Goal: Task Accomplishment & Management: Manage account settings

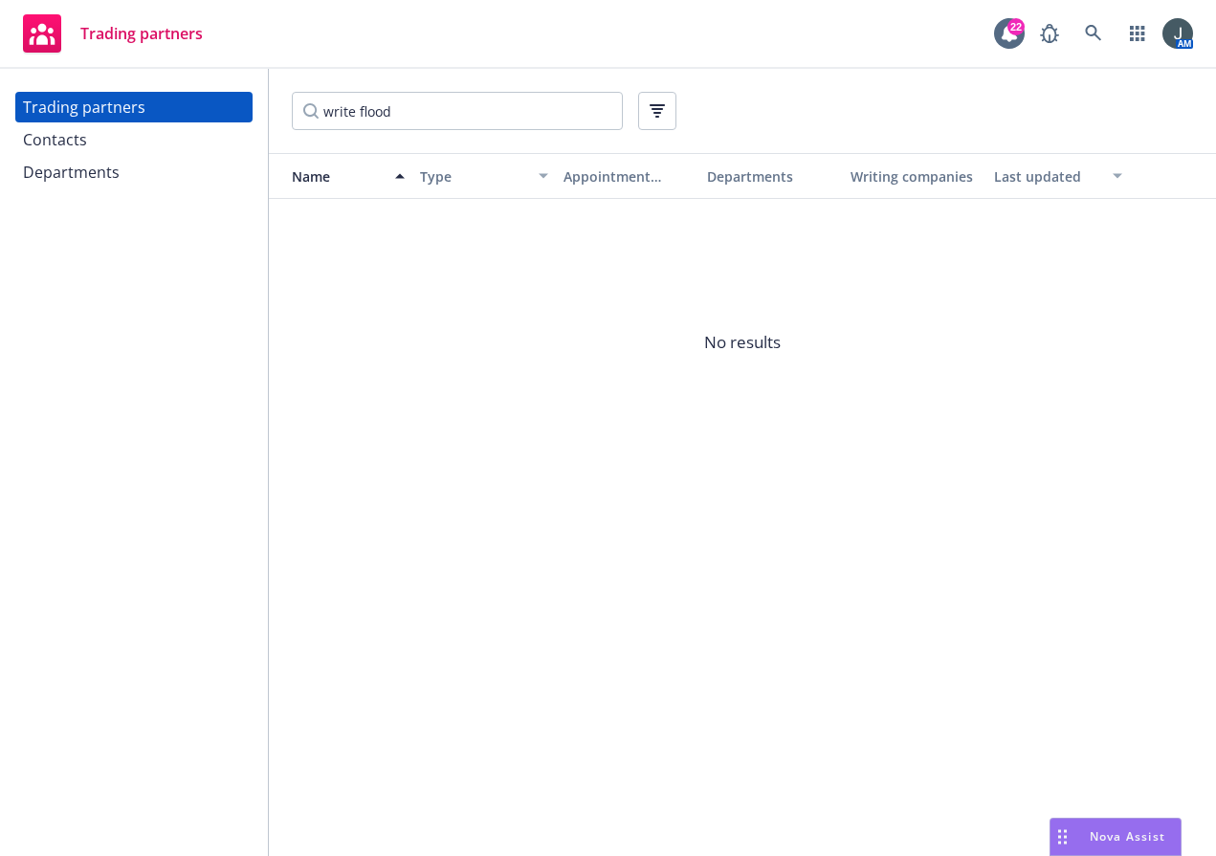
click at [629, 33] on div "Trading partners 22 AM" at bounding box center [608, 34] width 1216 height 69
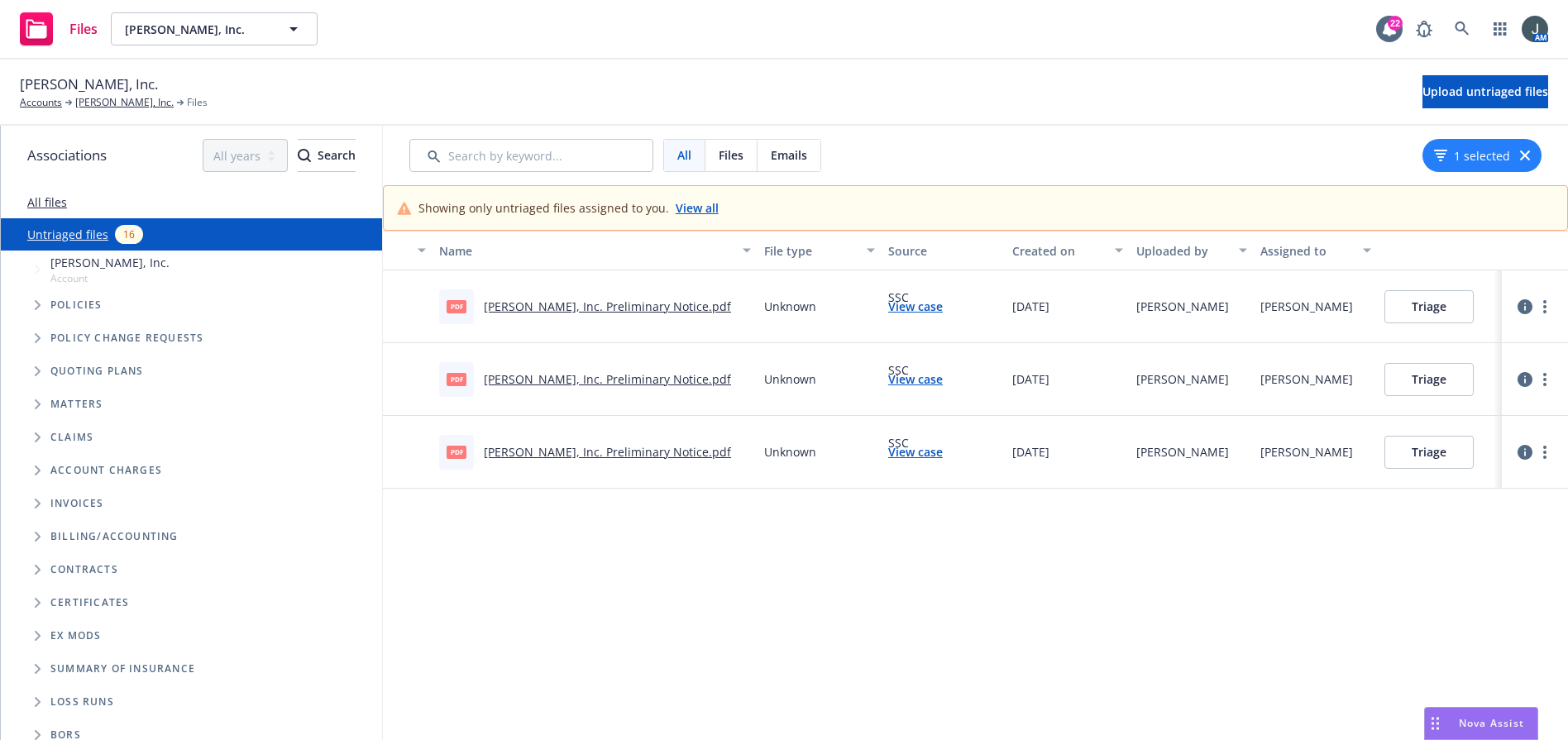
click at [1401, 306] on icon "button" at bounding box center [1525, 306] width 15 height 15
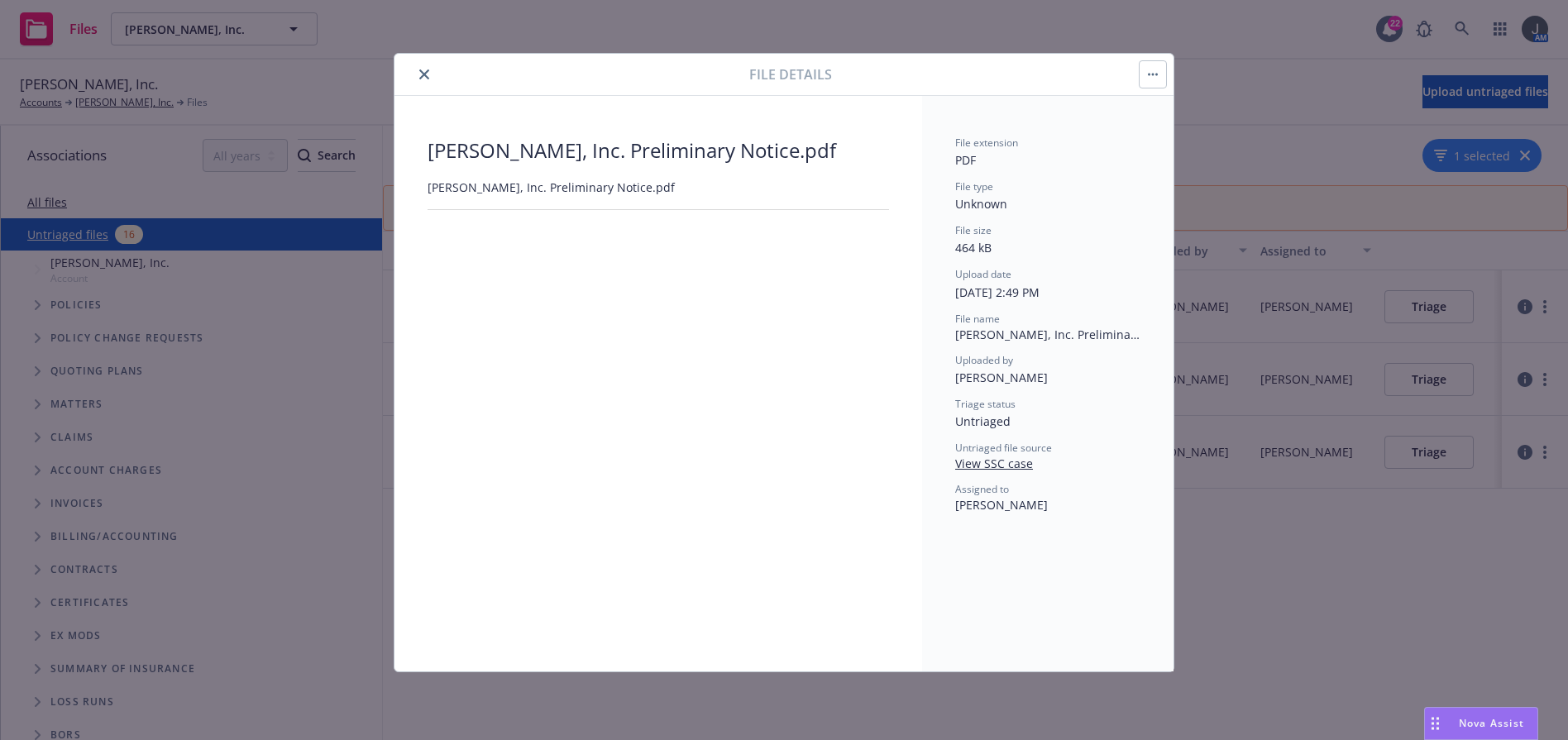
click at [1143, 76] on button "button" at bounding box center [1152, 74] width 27 height 27
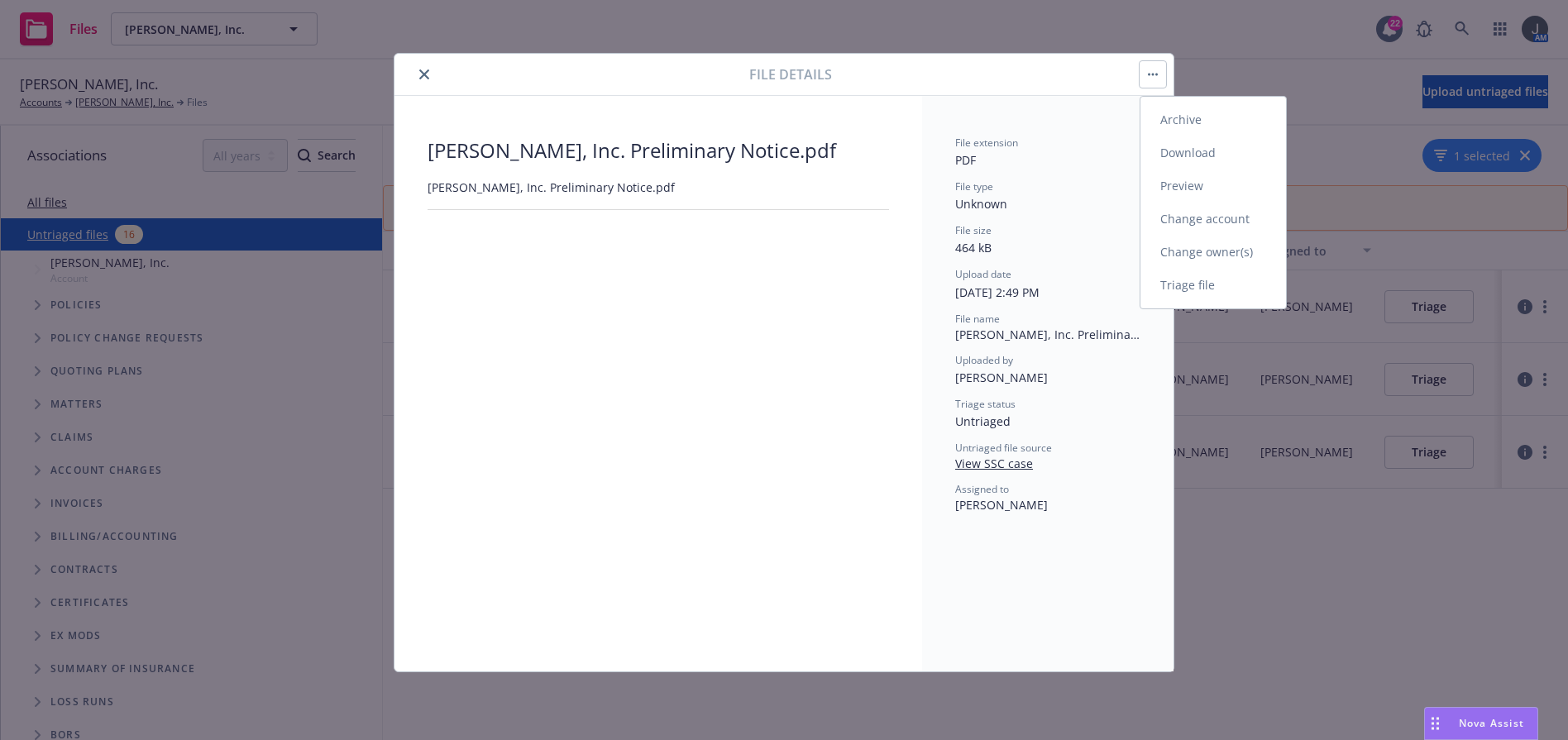
click at [1217, 253] on link "Change owner(s)" at bounding box center [1213, 252] width 145 height 33
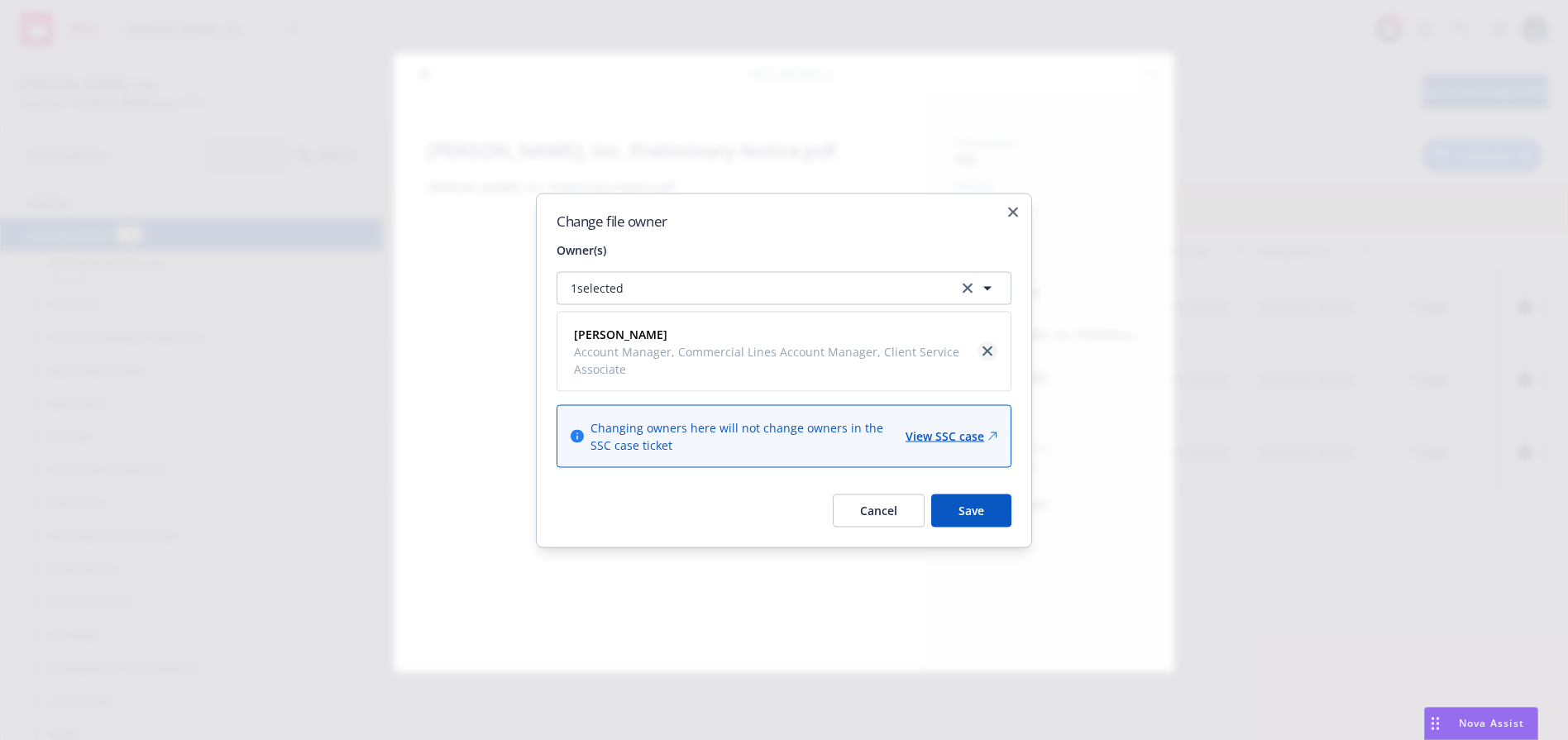
click at [988, 355] on icon "close" at bounding box center [987, 351] width 10 height 10
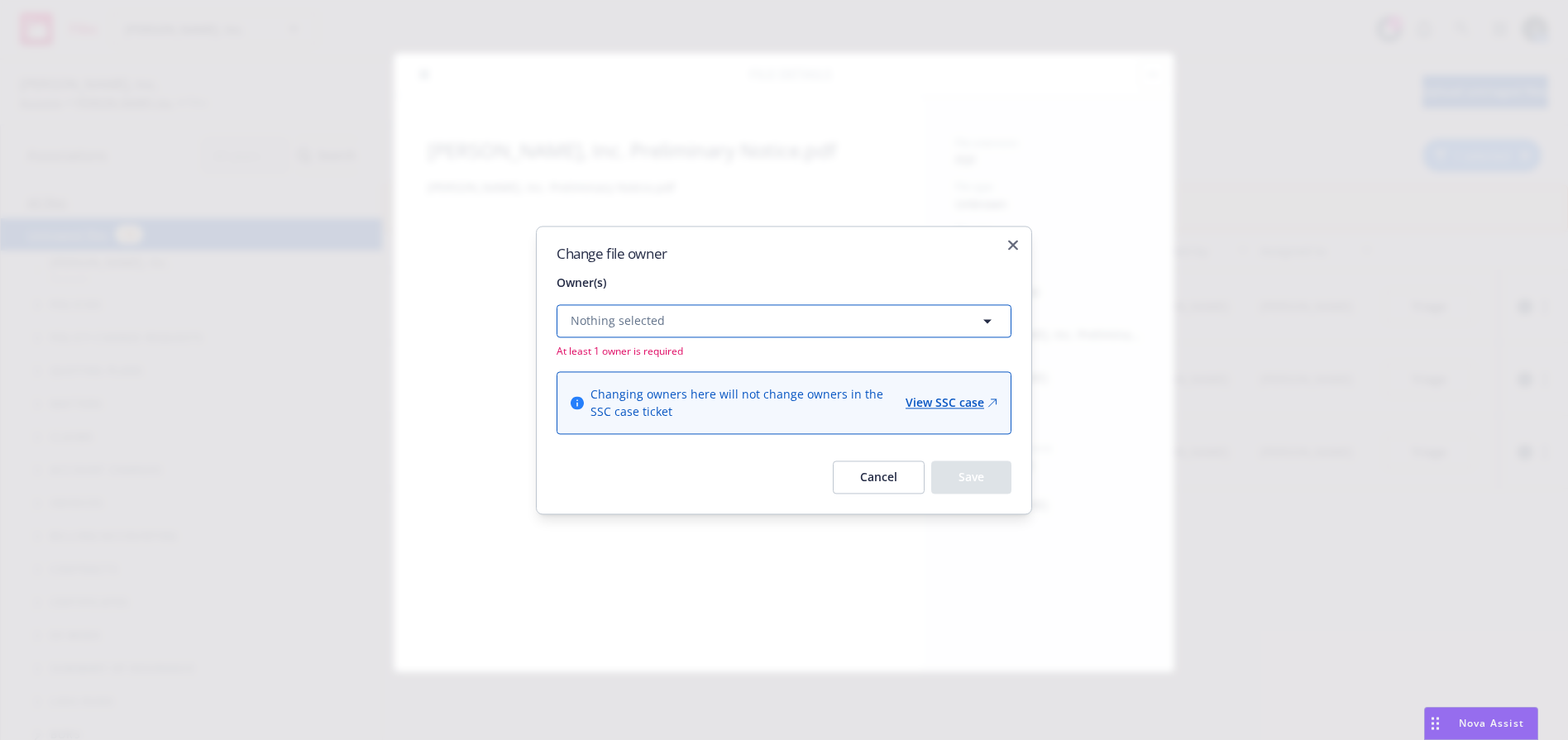
click at [721, 325] on button "Nothing selected" at bounding box center [784, 321] width 455 height 33
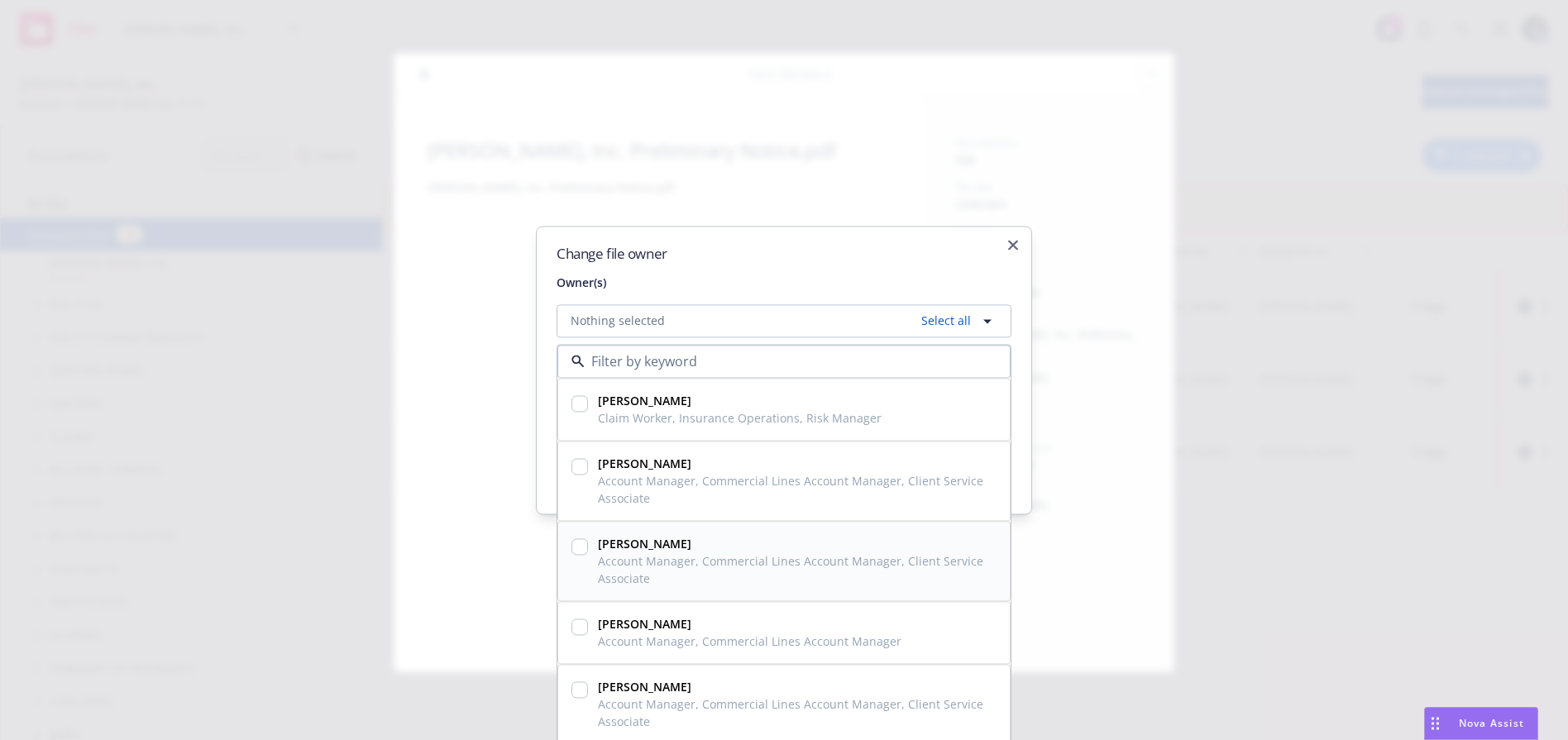
click at [576, 545] on input "checkbox" at bounding box center [579, 546] width 16 height 16
checkbox input "true"
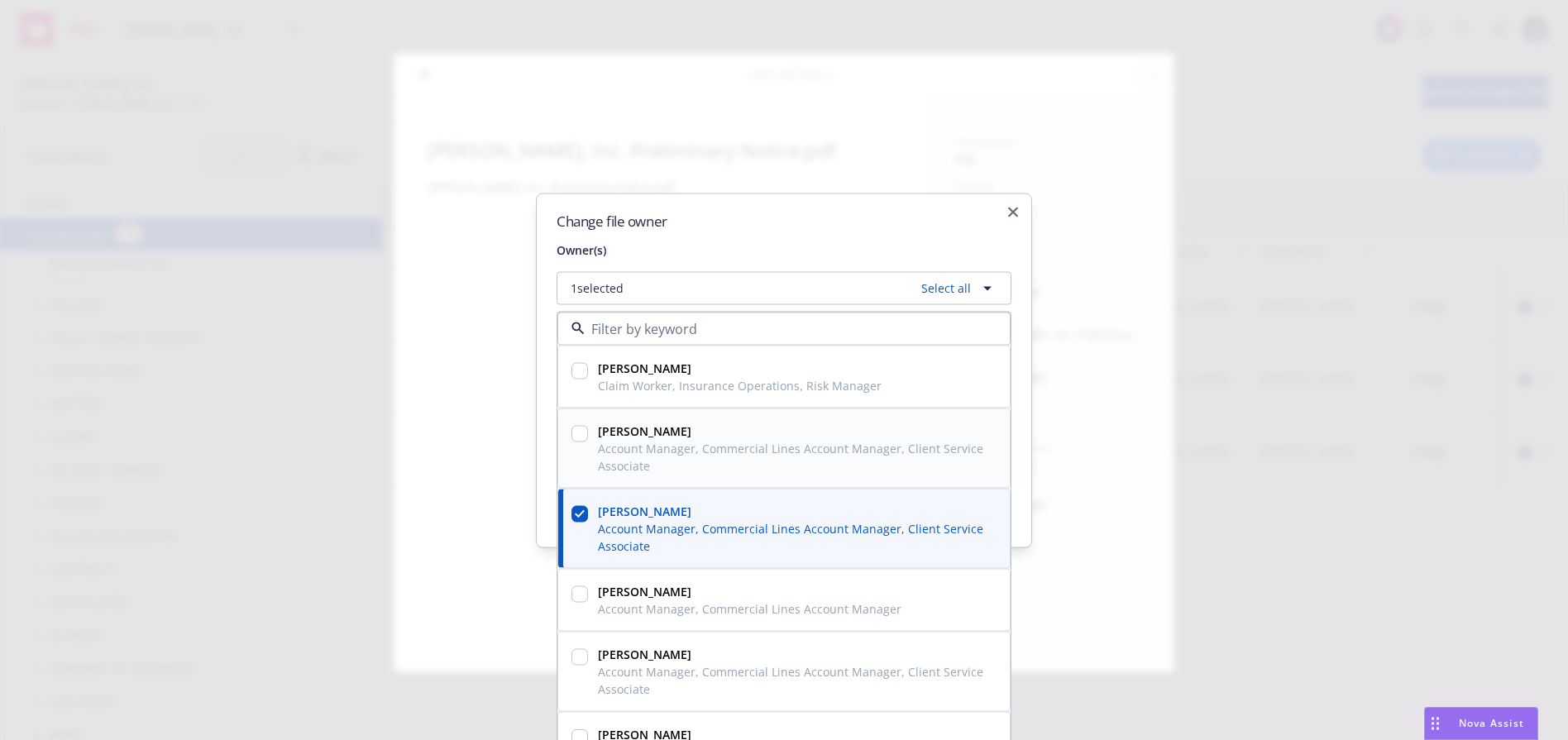
scroll to position [113, 0]
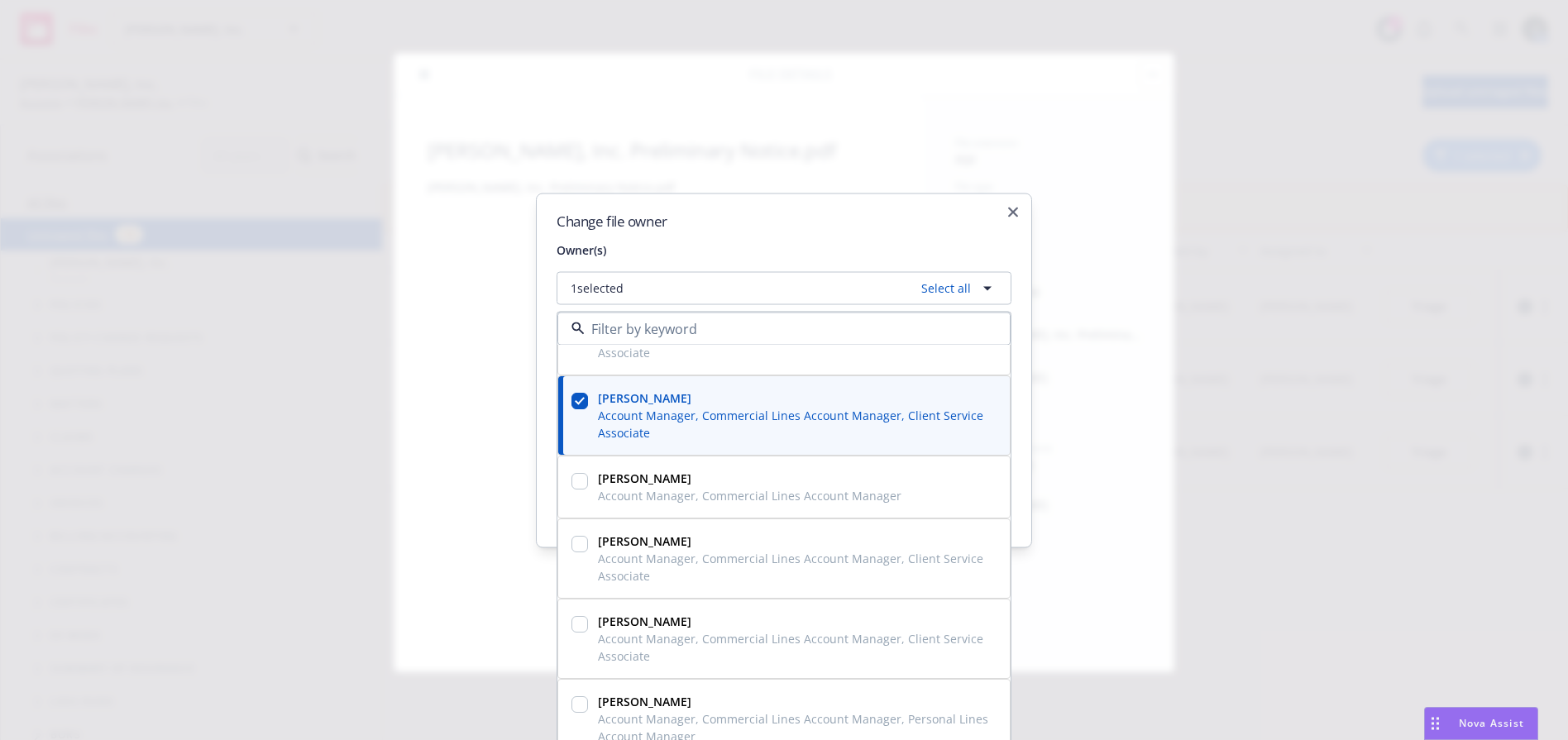
click at [821, 220] on h2 "Change file owner" at bounding box center [784, 220] width 455 height 14
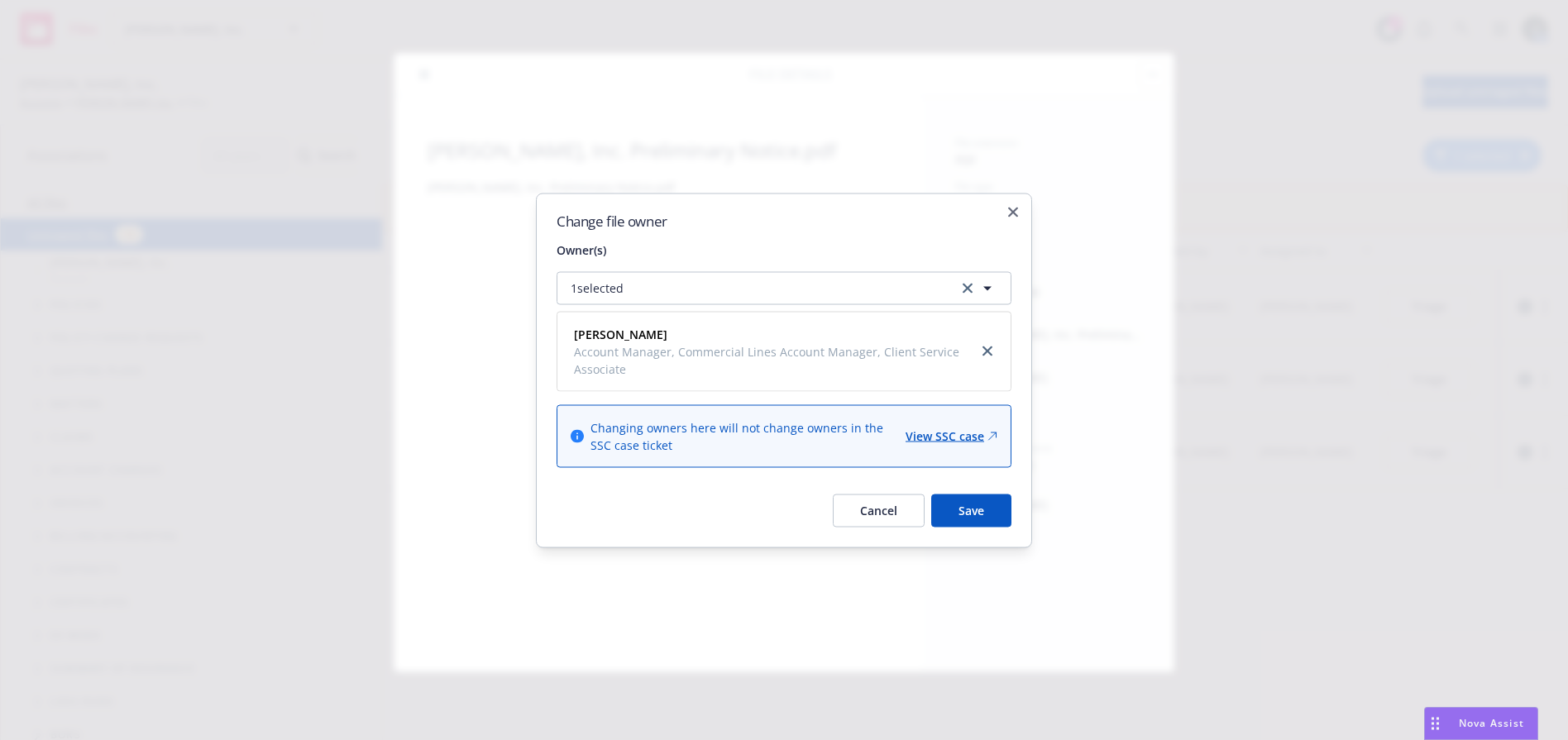
click at [979, 509] on button "Save" at bounding box center [971, 510] width 80 height 33
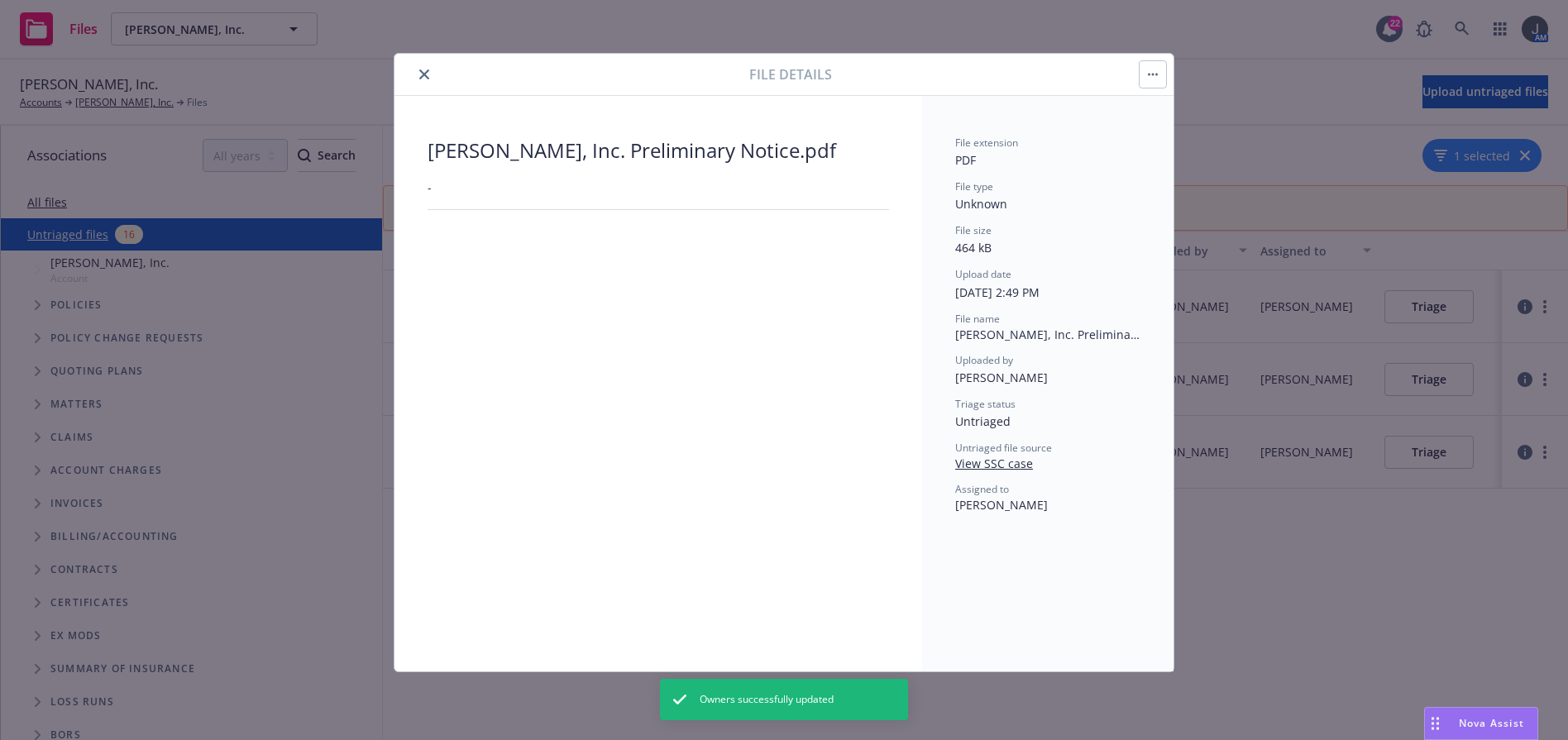
click at [424, 68] on button "close" at bounding box center [424, 74] width 20 height 20
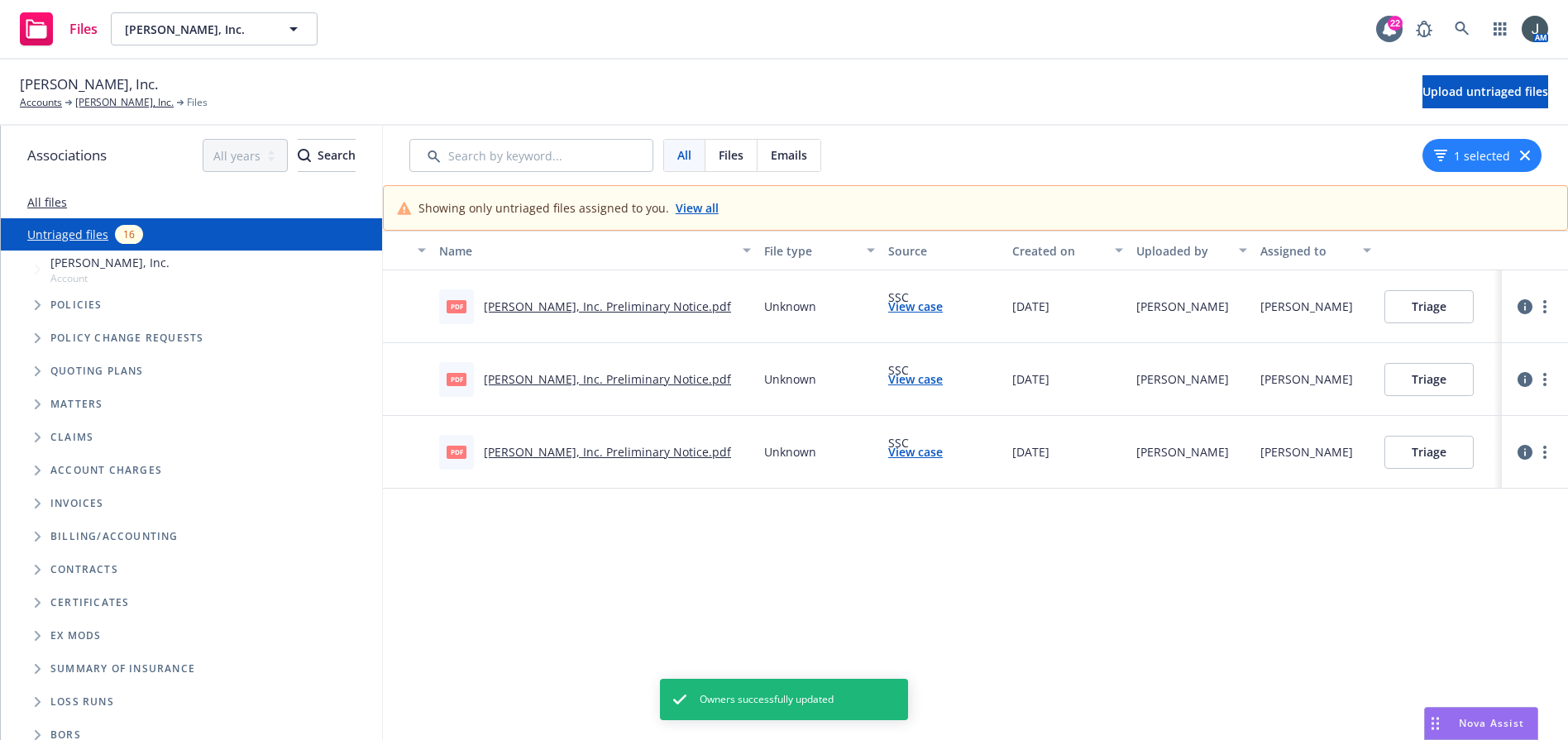
click at [1401, 375] on icon "button" at bounding box center [1525, 380] width 15 height 15
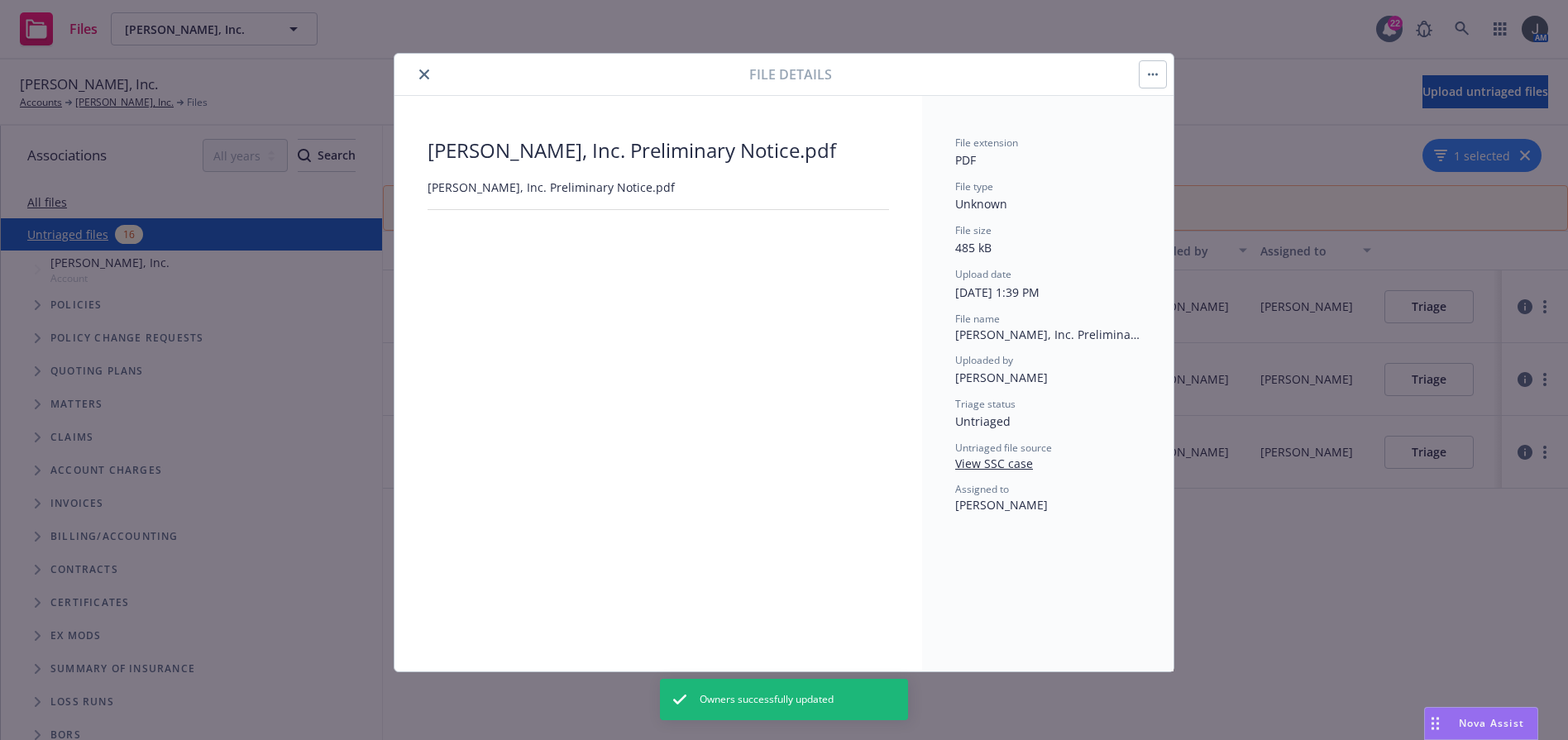
click at [1155, 67] on button "button" at bounding box center [1152, 74] width 27 height 27
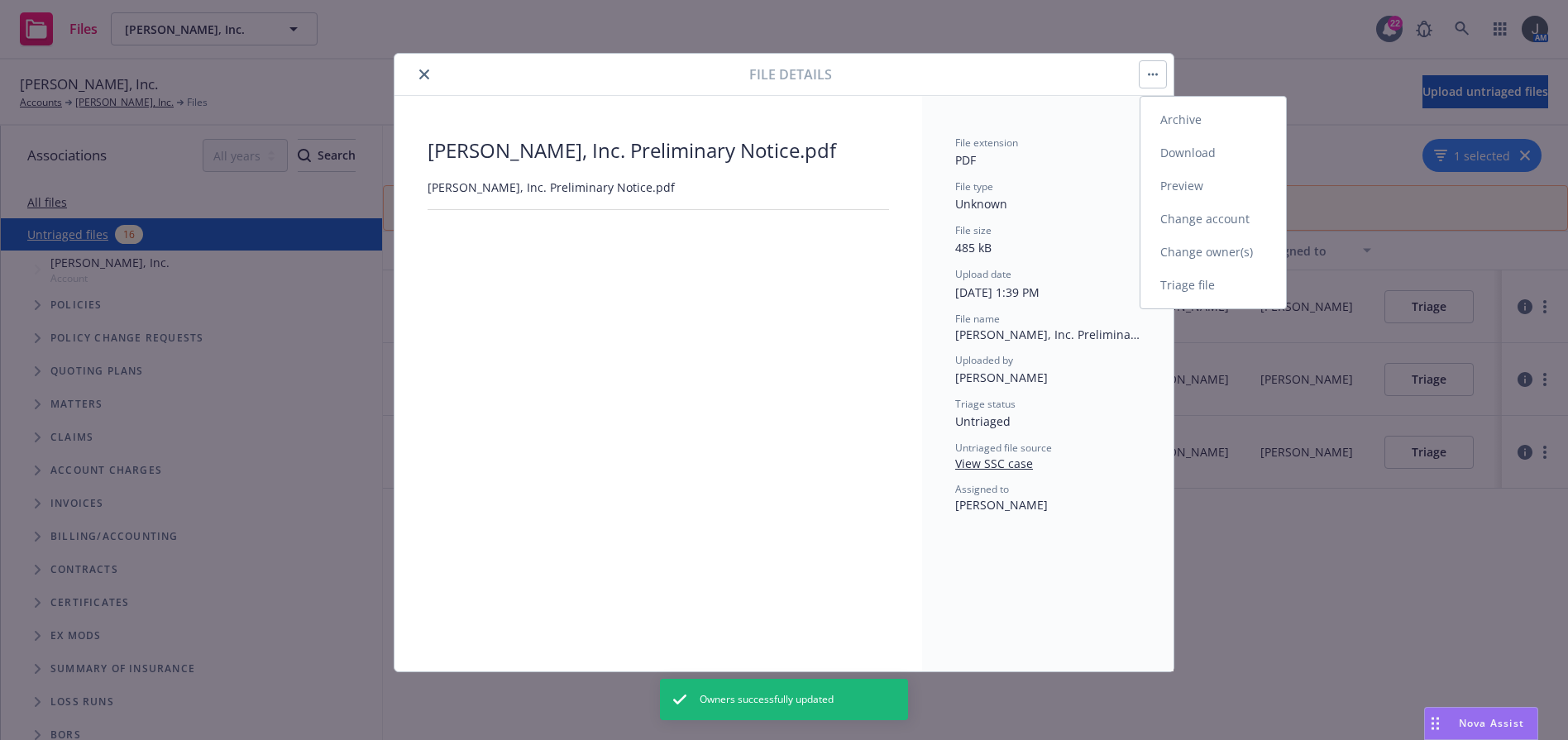
click at [1214, 249] on link "Change owner(s)" at bounding box center [1213, 252] width 145 height 33
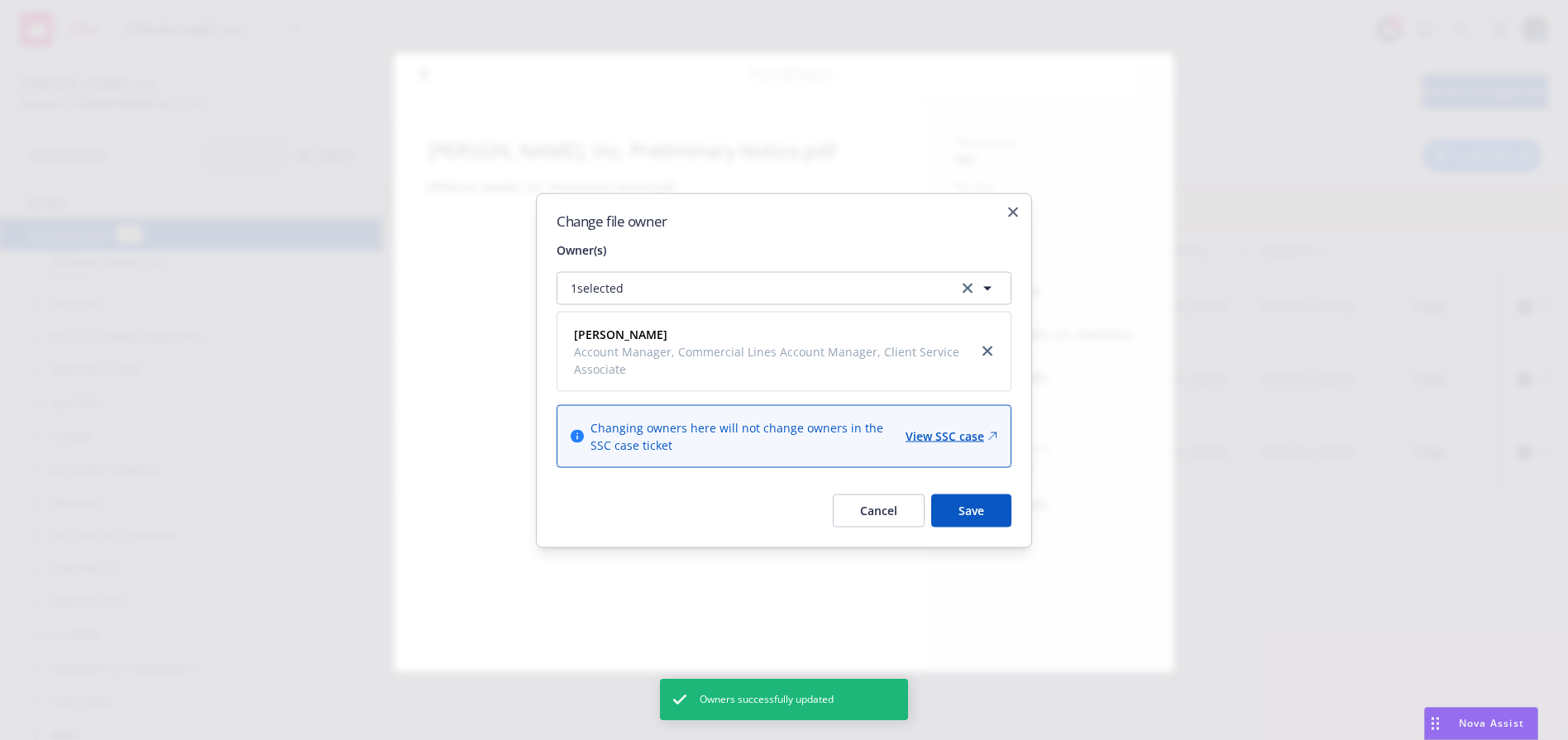
drag, startPoint x: 985, startPoint y: 347, endPoint x: 924, endPoint y: 316, distance: 68.4
click at [985, 347] on icon "close" at bounding box center [987, 351] width 10 height 10
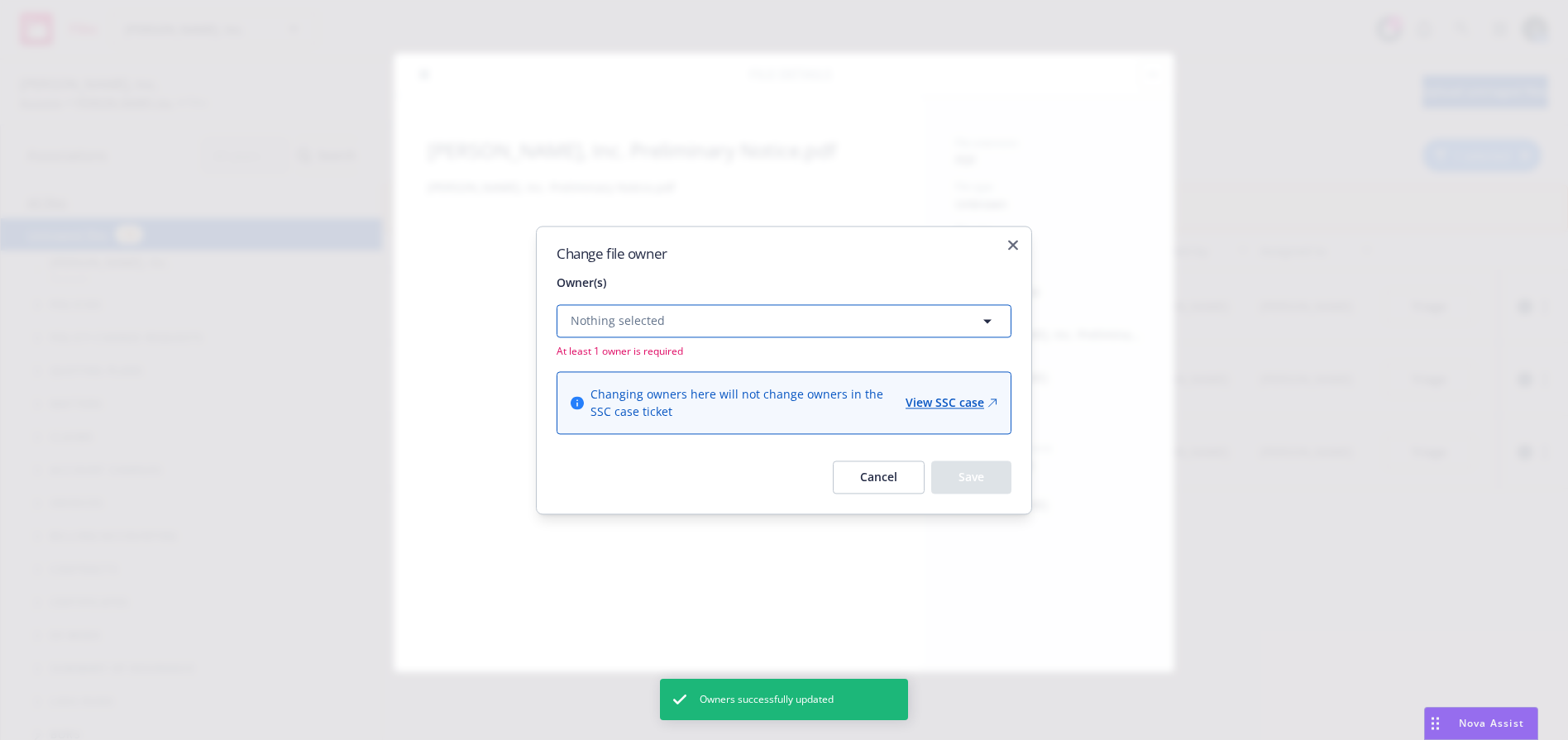
click at [702, 324] on button "Nothing selected" at bounding box center [784, 321] width 455 height 33
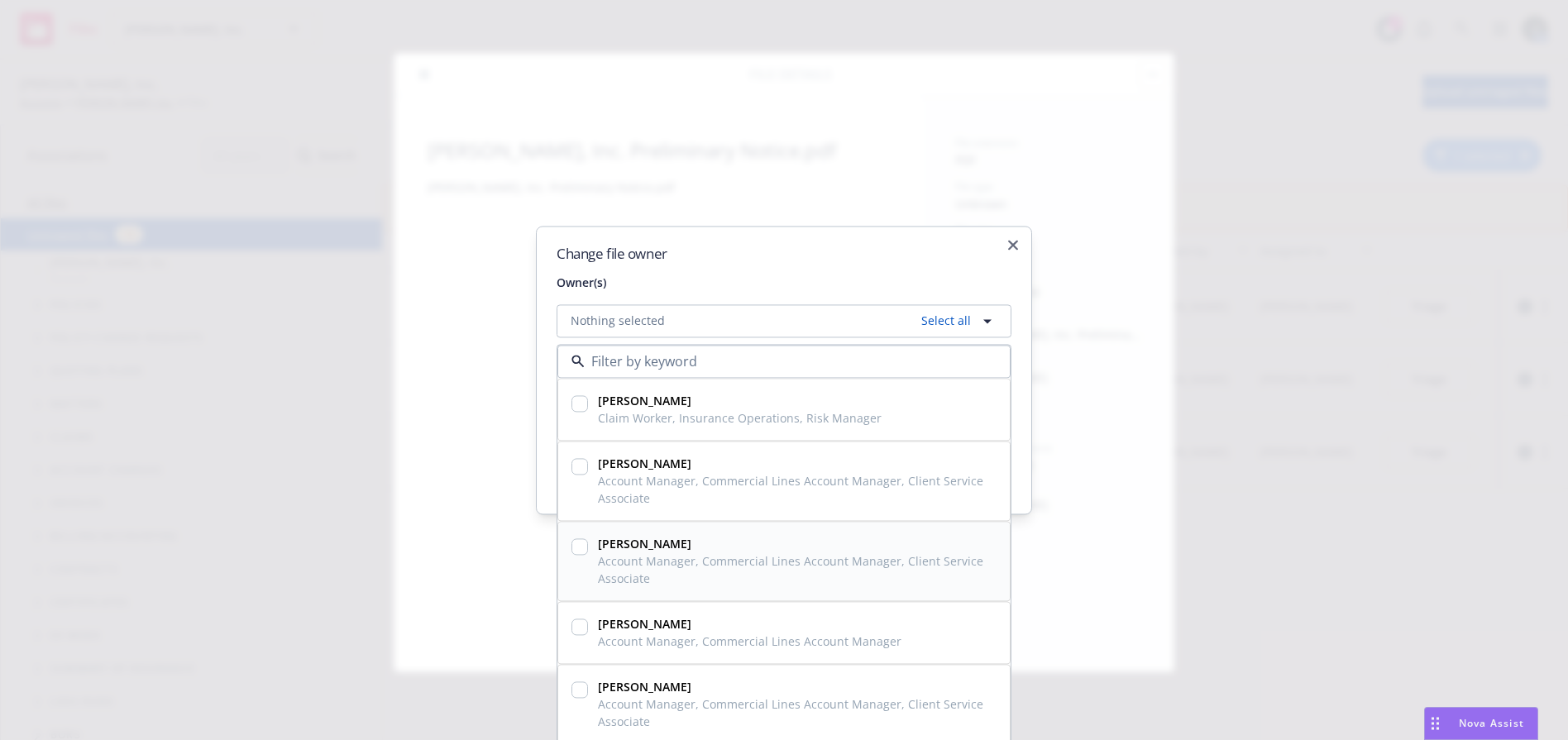
click at [584, 549] on input "checkbox" at bounding box center [579, 546] width 16 height 16
checkbox input "true"
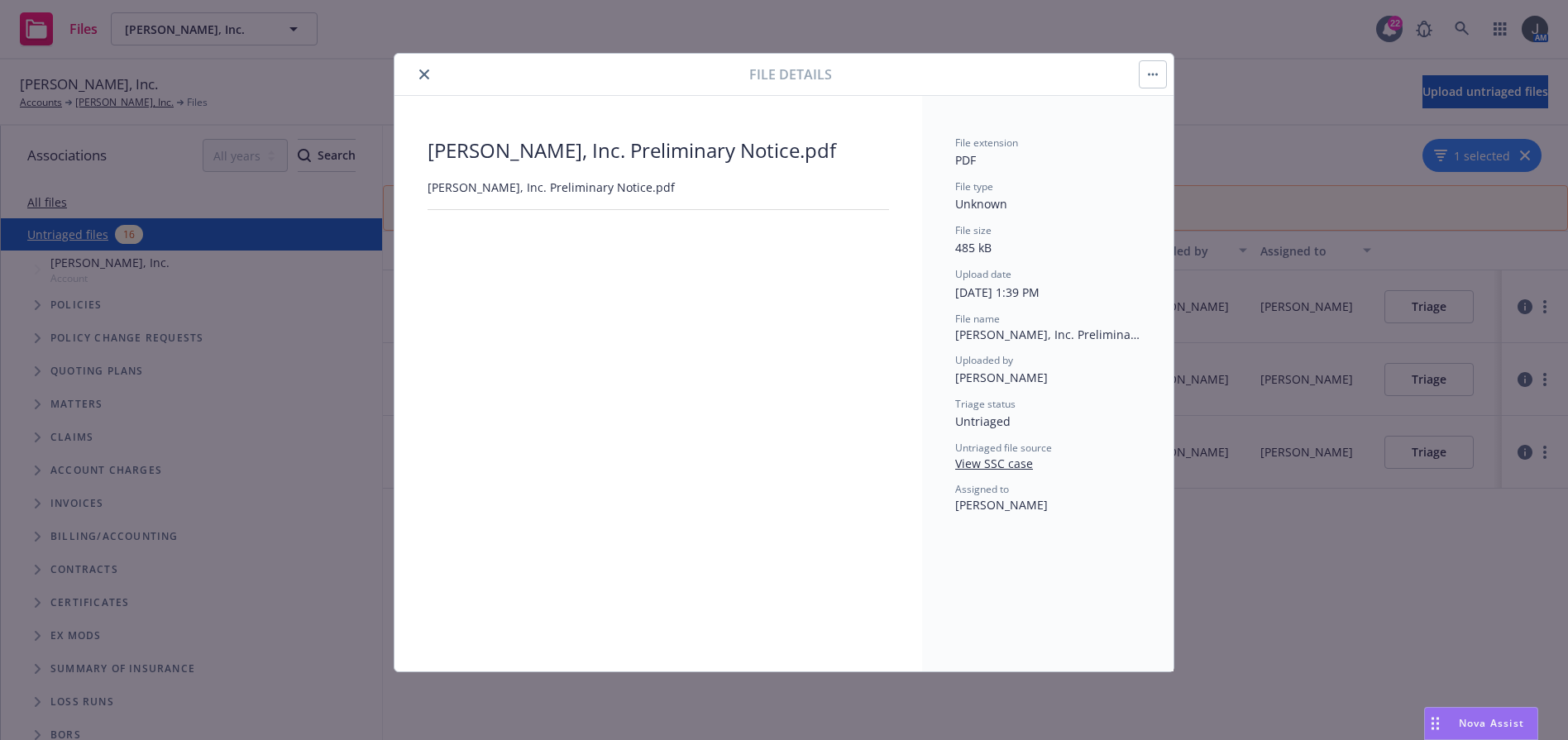
click at [1144, 80] on button "button" at bounding box center [1152, 74] width 27 height 27
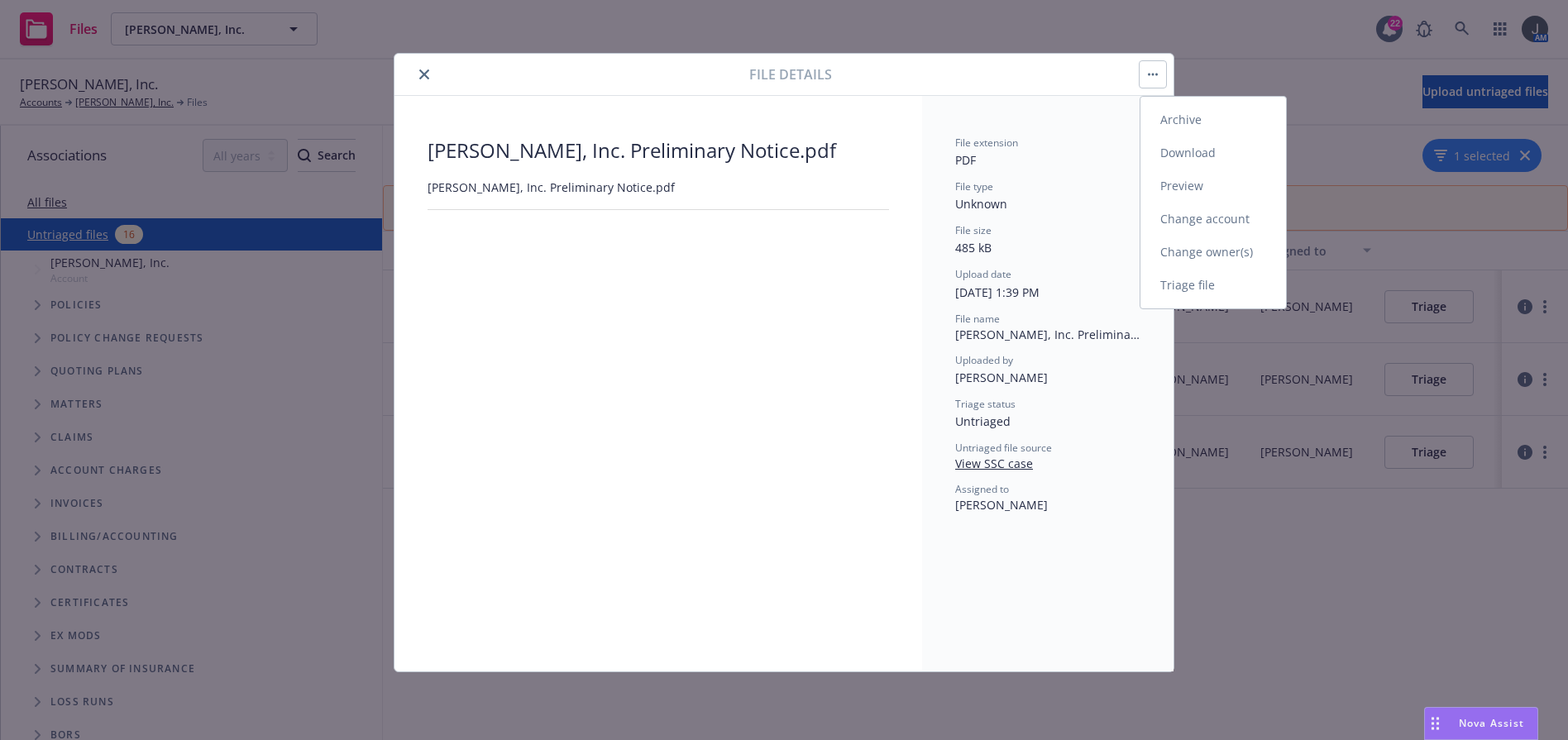
click at [1227, 254] on link "Change owner(s)" at bounding box center [1213, 252] width 145 height 33
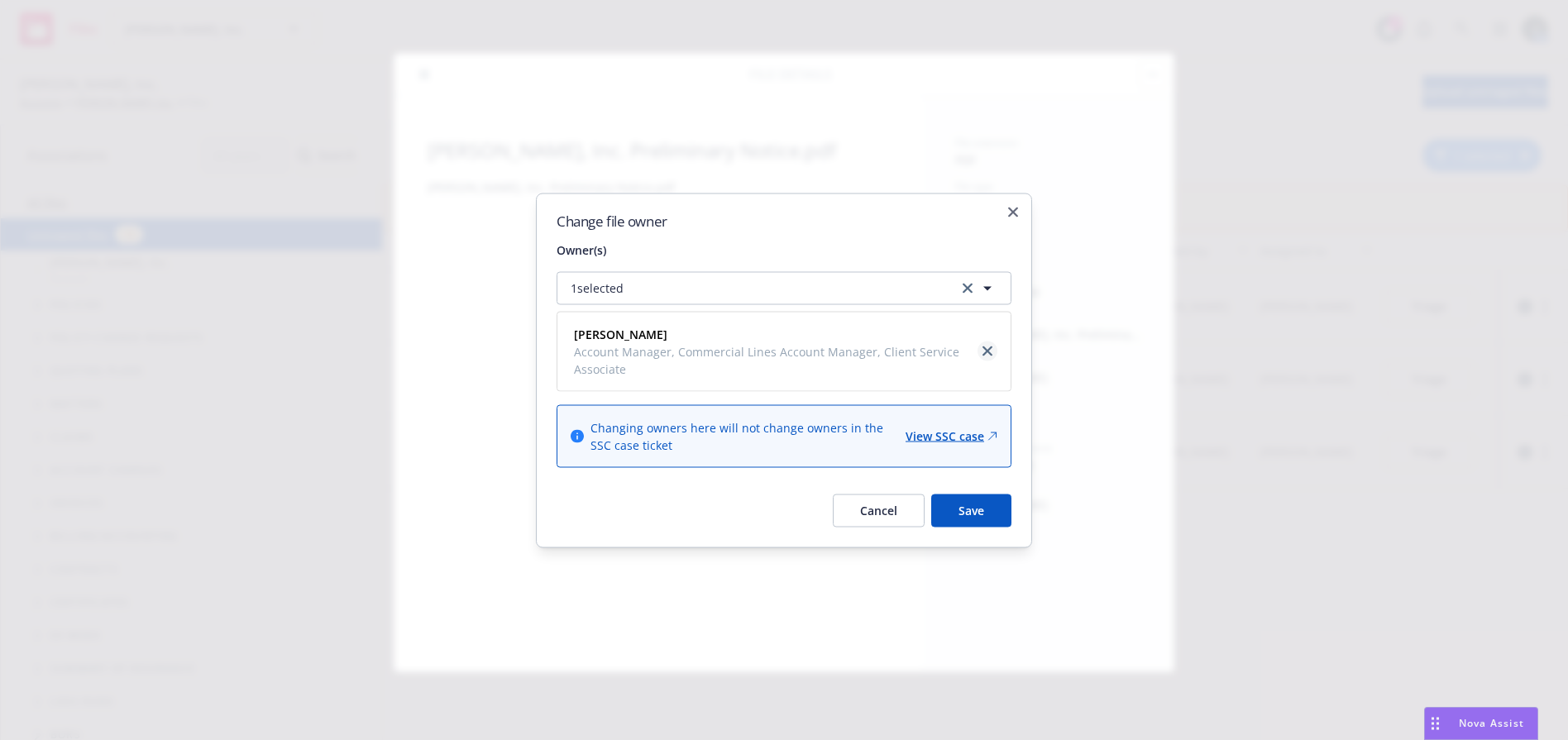
click at [989, 343] on link "close" at bounding box center [987, 351] width 20 height 20
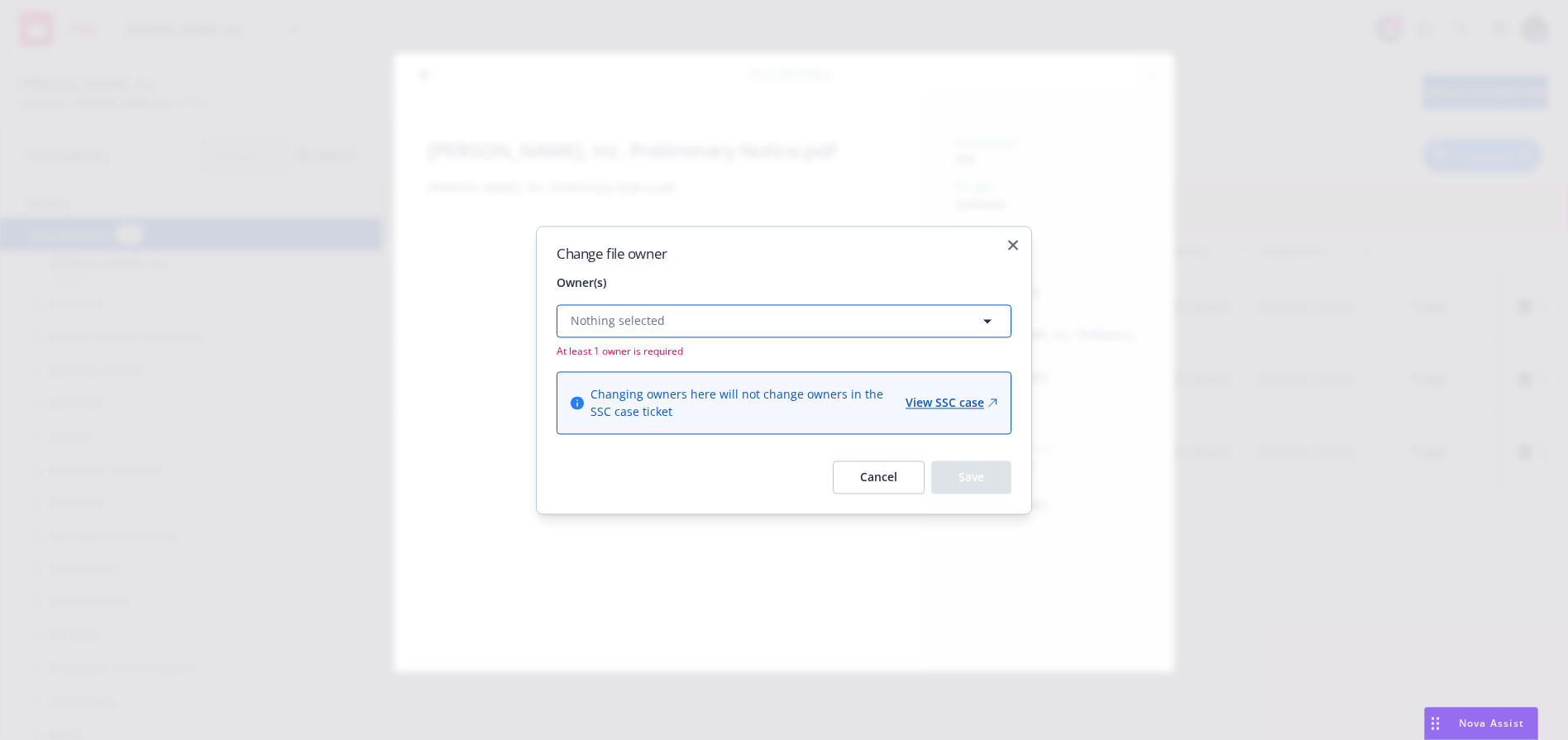
click at [708, 322] on button "Nothing selected" at bounding box center [784, 321] width 455 height 33
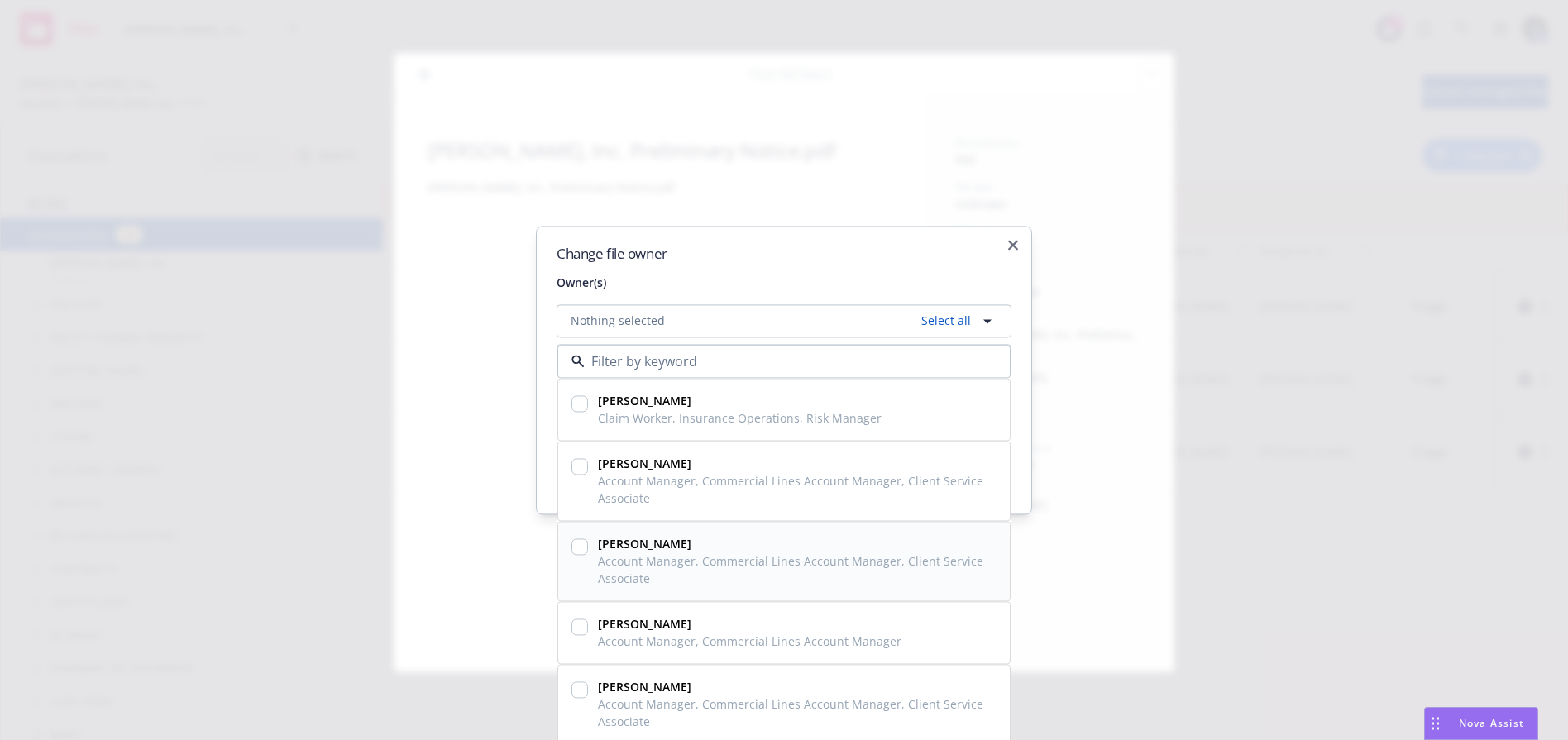
click at [575, 543] on input "checkbox" at bounding box center [579, 546] width 16 height 16
checkbox input "true"
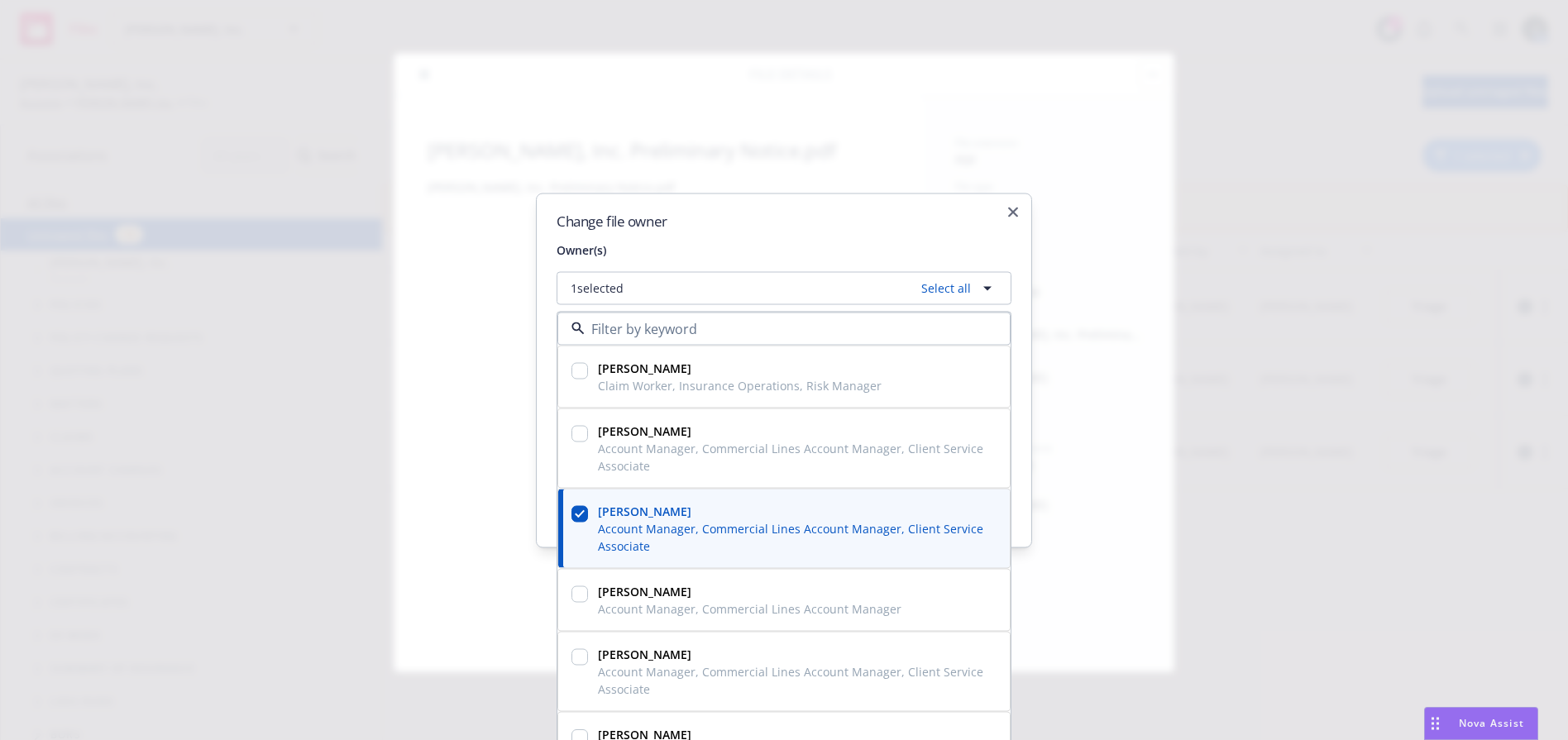
click at [1026, 465] on div "Change file owner Owner(s) 1 selected Select all Chelsea Wilfong Claim Worker, …" at bounding box center [784, 370] width 496 height 354
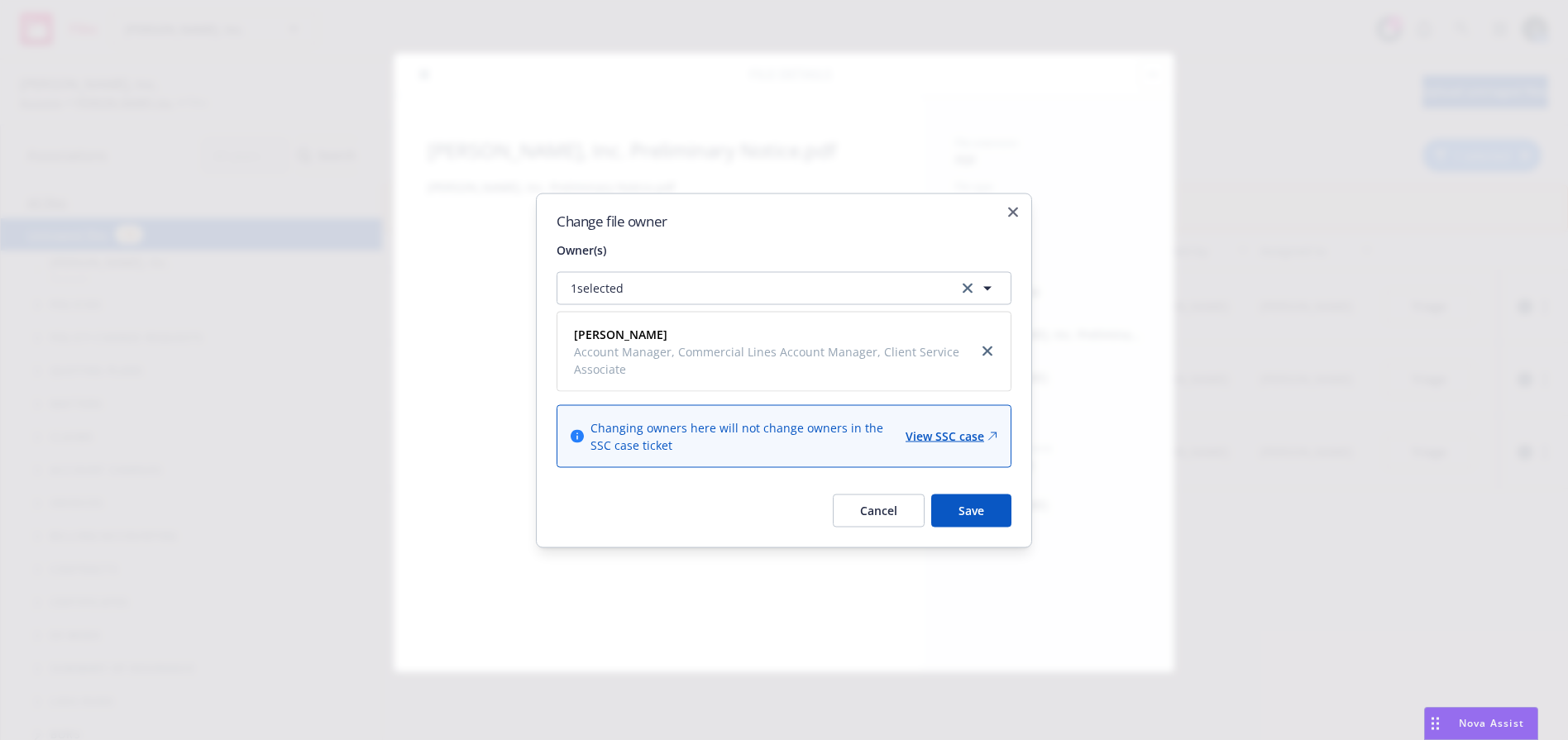
click at [946, 516] on button "Save" at bounding box center [971, 510] width 80 height 33
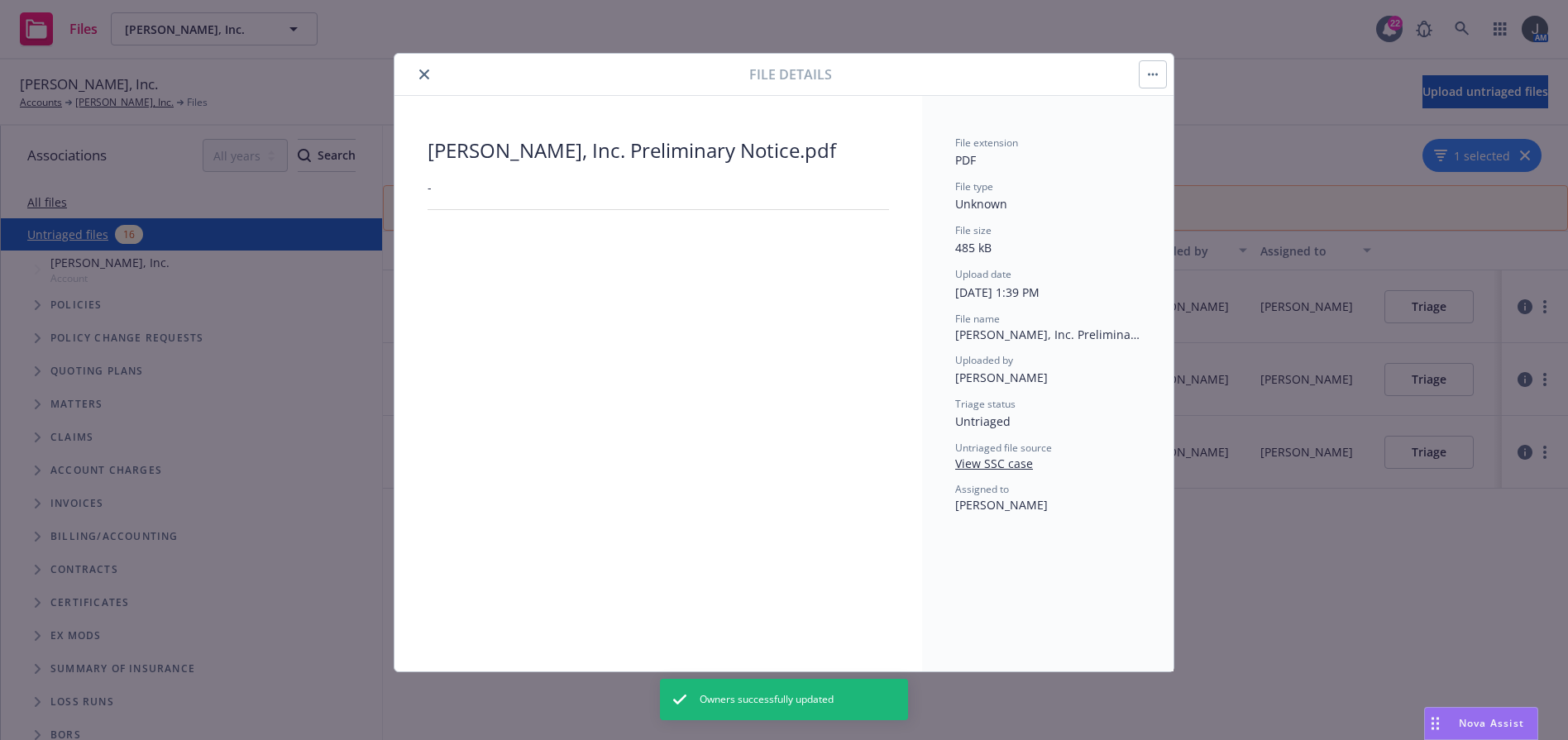
click at [429, 81] on button "close" at bounding box center [424, 74] width 20 height 20
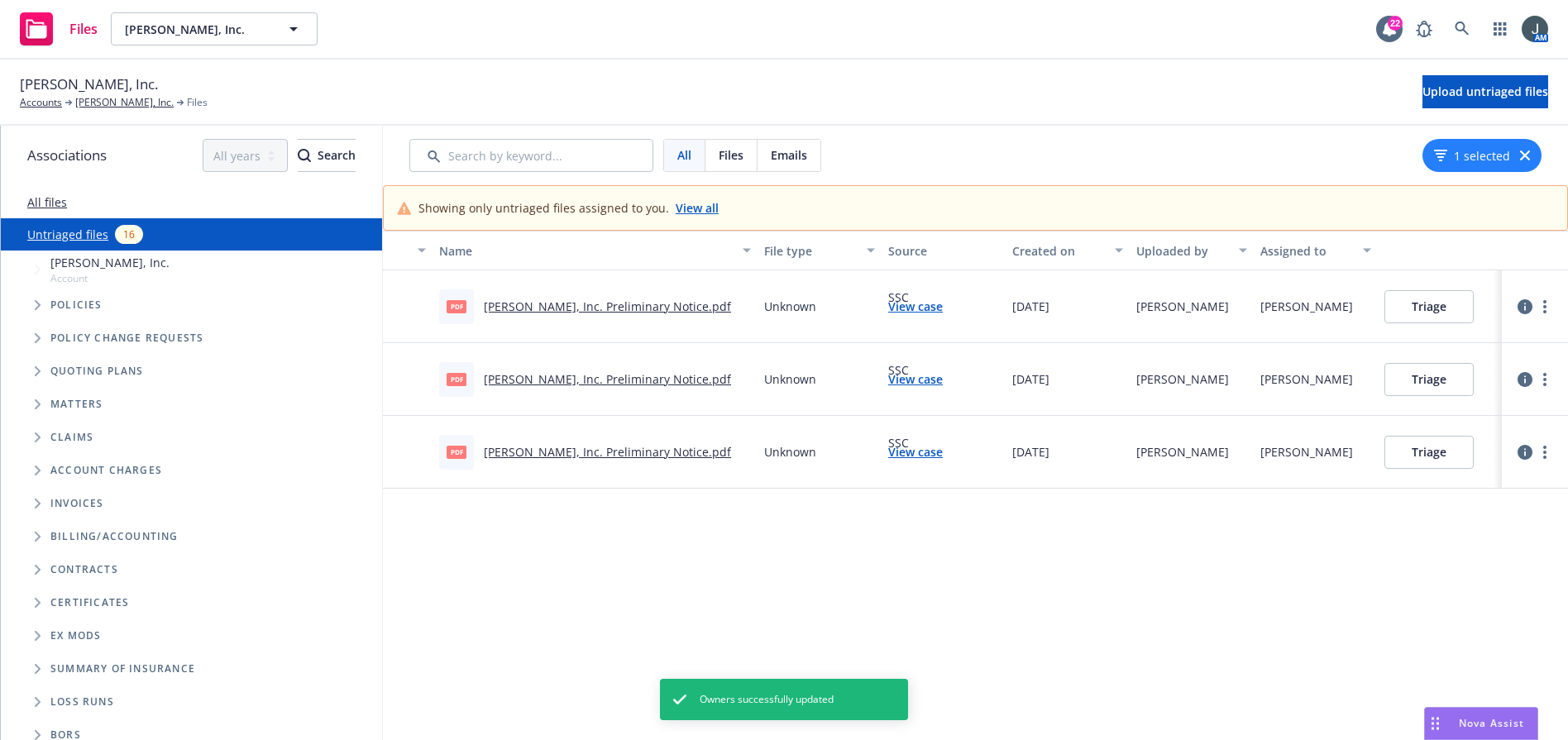
click at [1401, 455] on button "button" at bounding box center [1525, 452] width 20 height 20
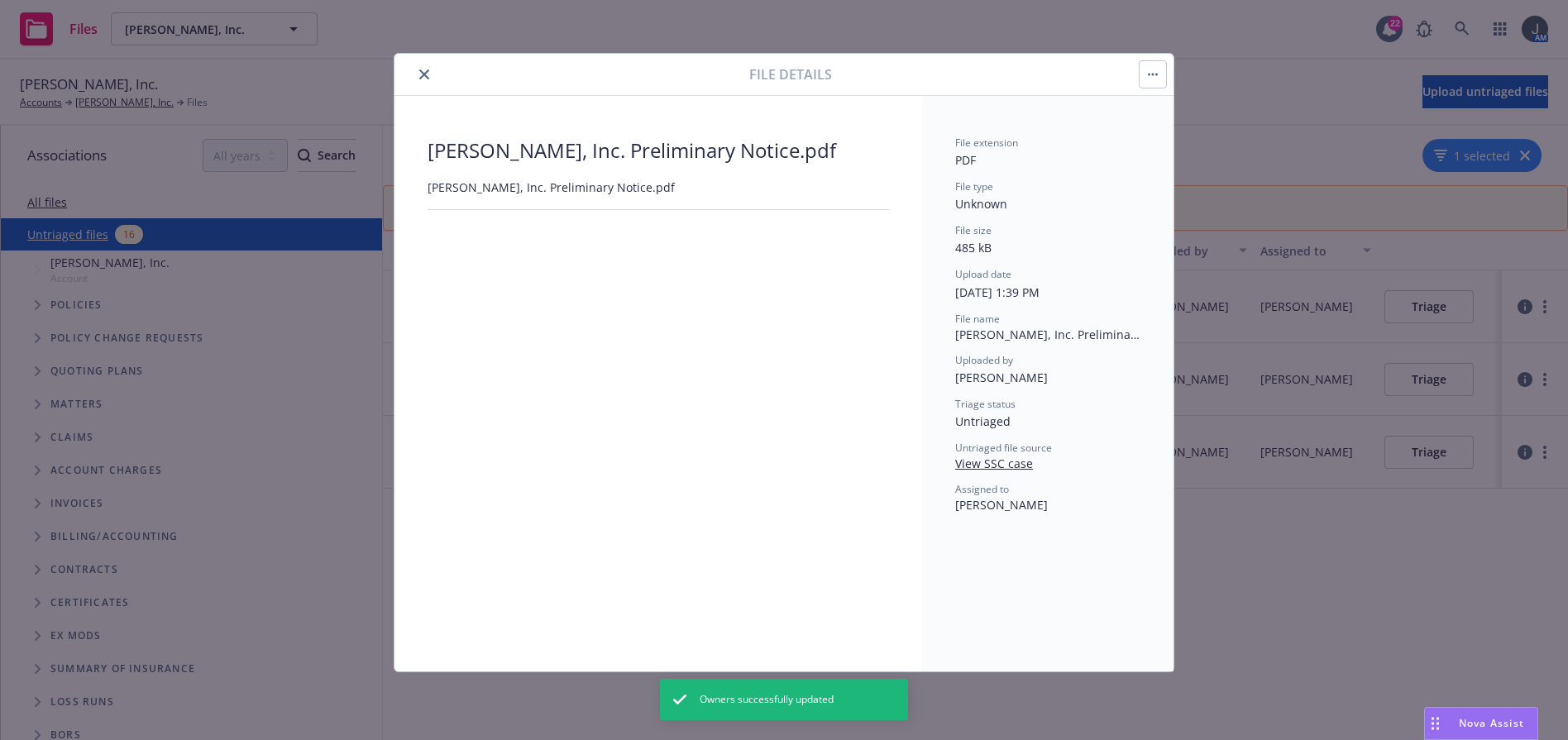
click at [1149, 70] on button "button" at bounding box center [1152, 74] width 27 height 27
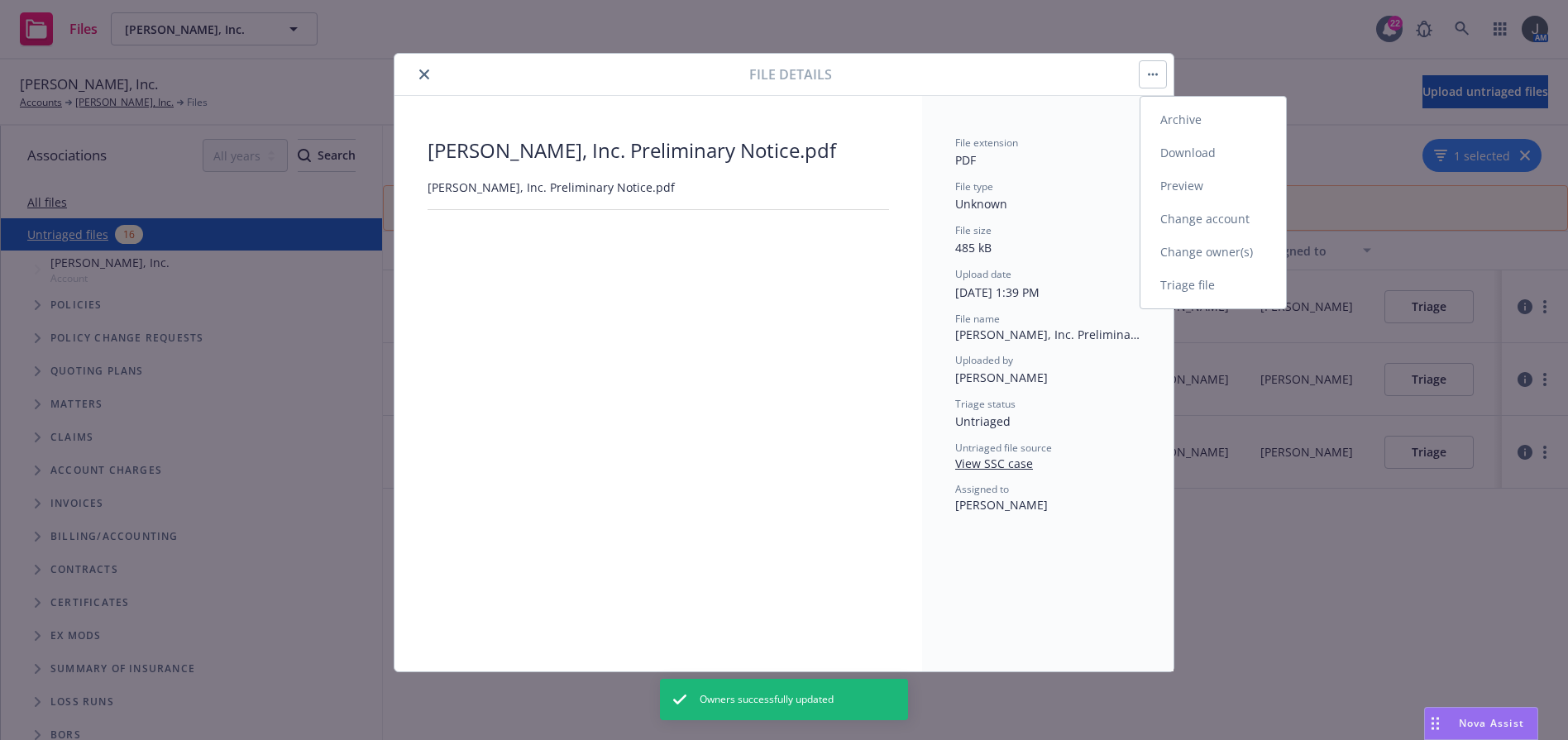
click at [1206, 247] on link "Change owner(s)" at bounding box center [1213, 252] width 145 height 33
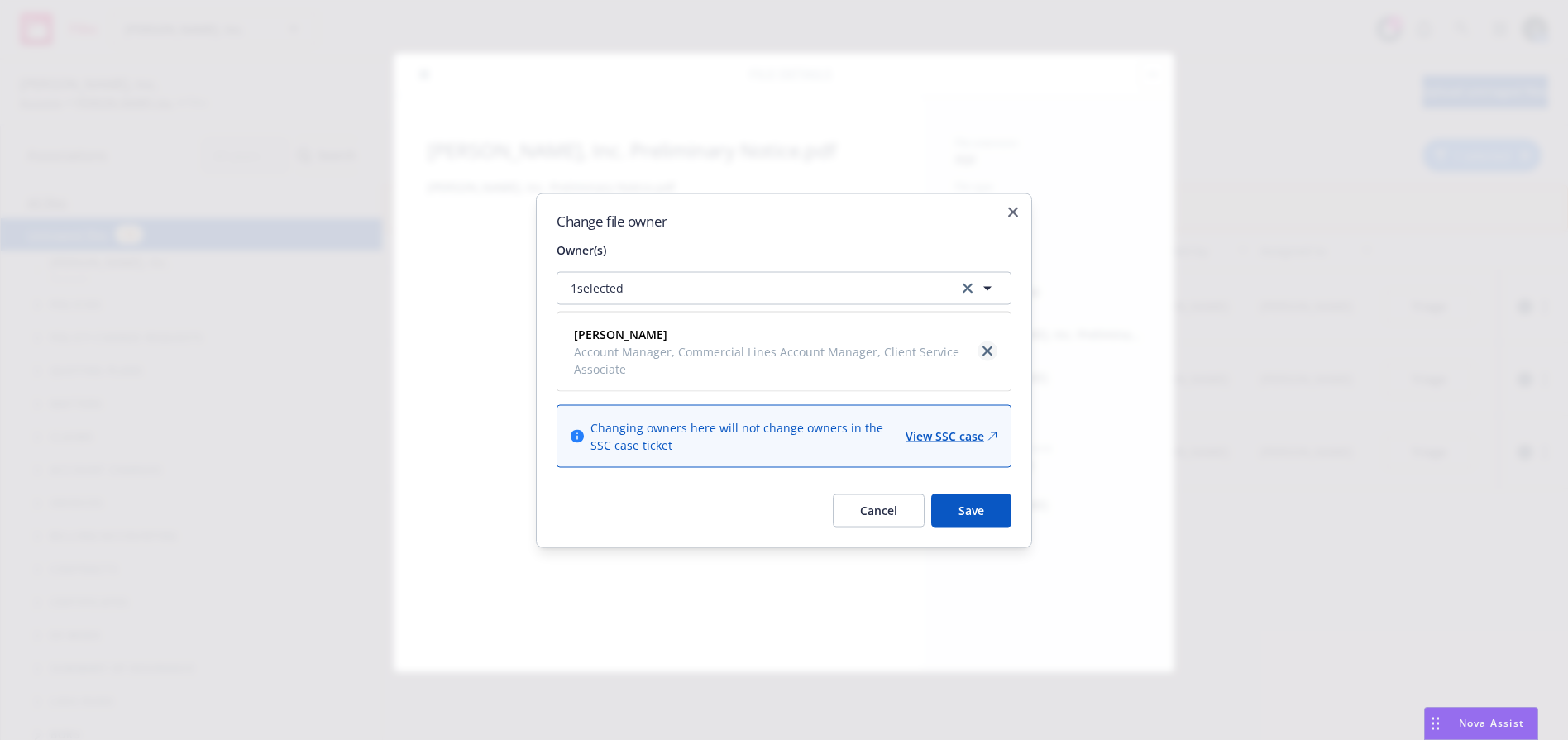
click at [986, 352] on icon "close" at bounding box center [987, 351] width 10 height 10
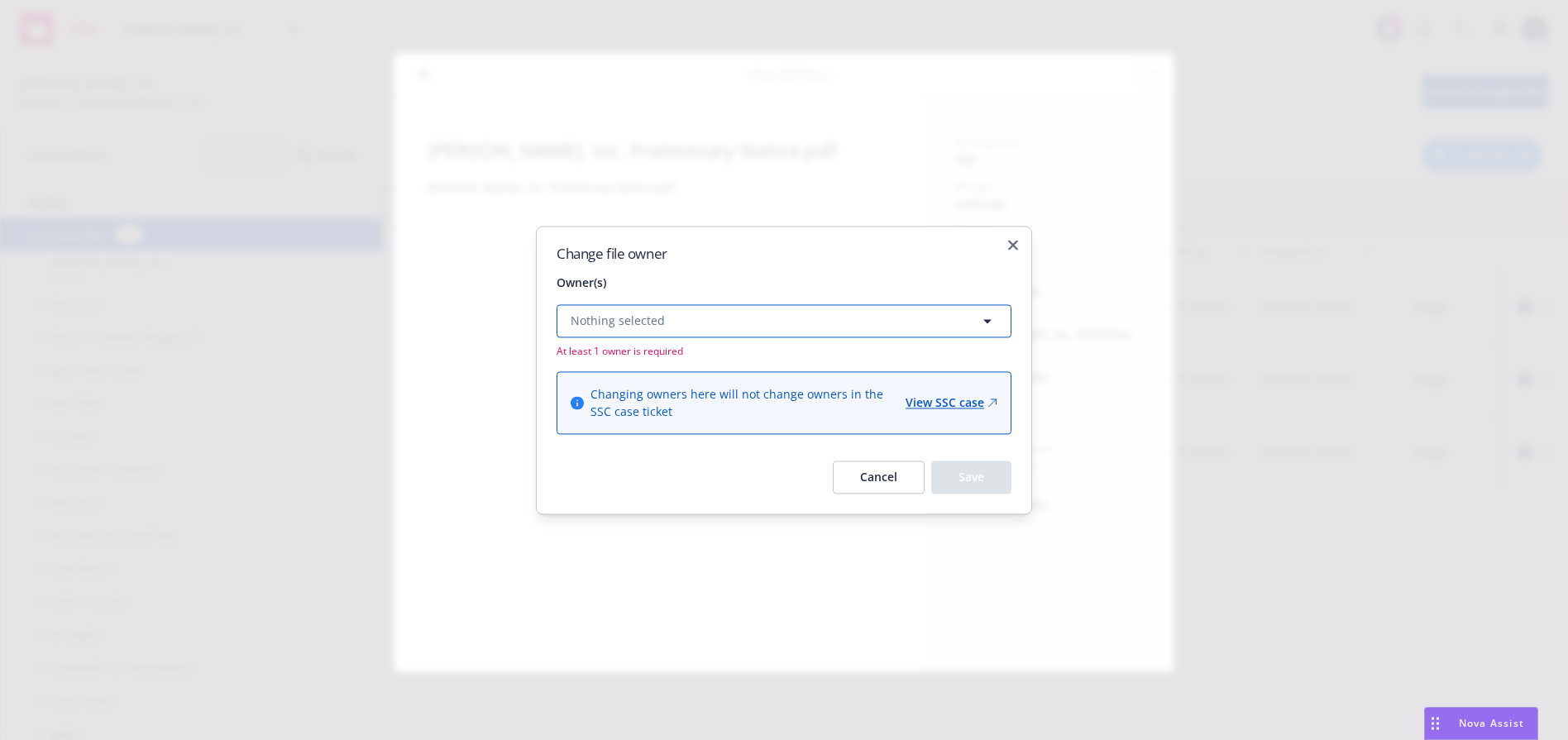
click at [720, 319] on button "Nothing selected" at bounding box center [784, 321] width 455 height 33
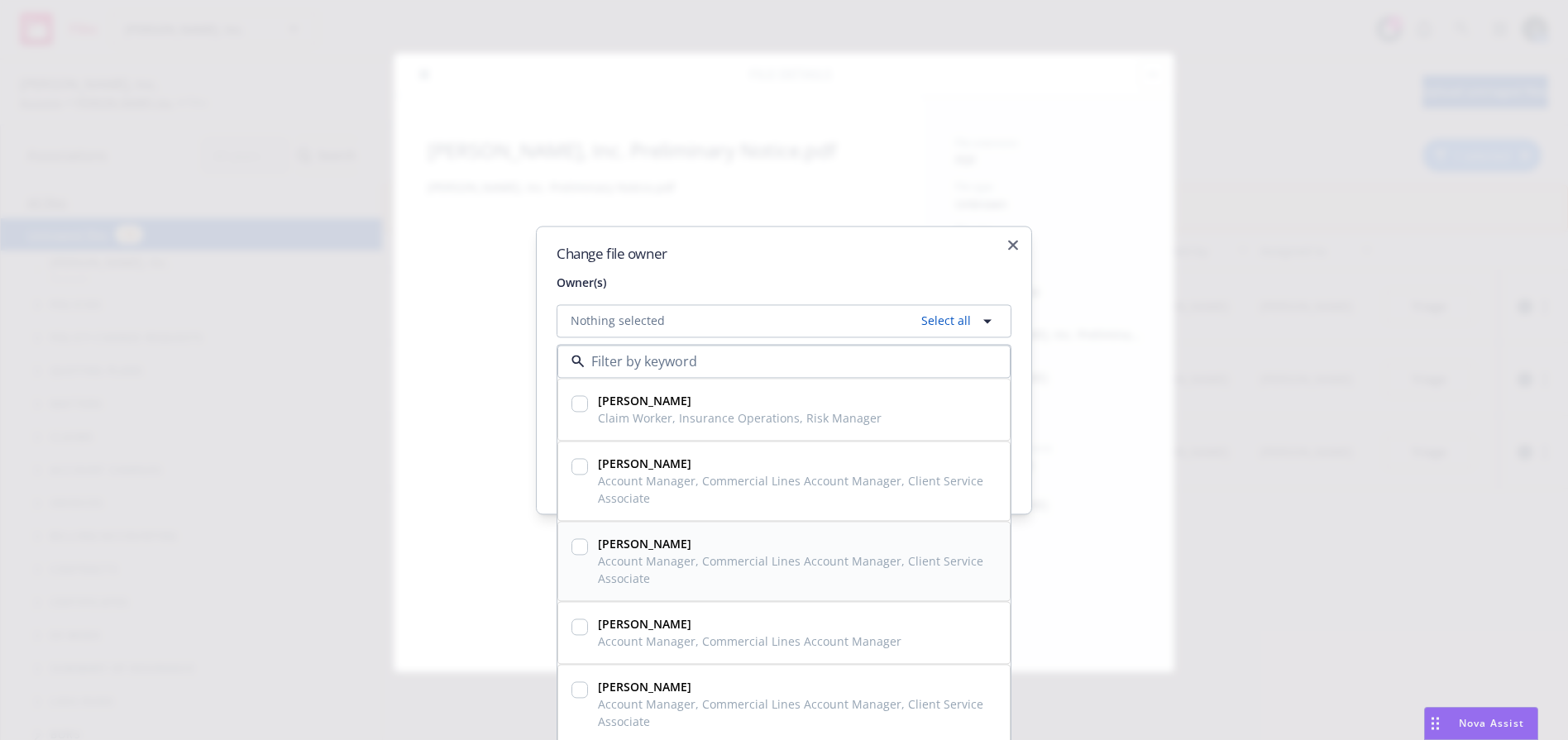
click at [579, 542] on input "checkbox" at bounding box center [579, 546] width 16 height 16
checkbox input "true"
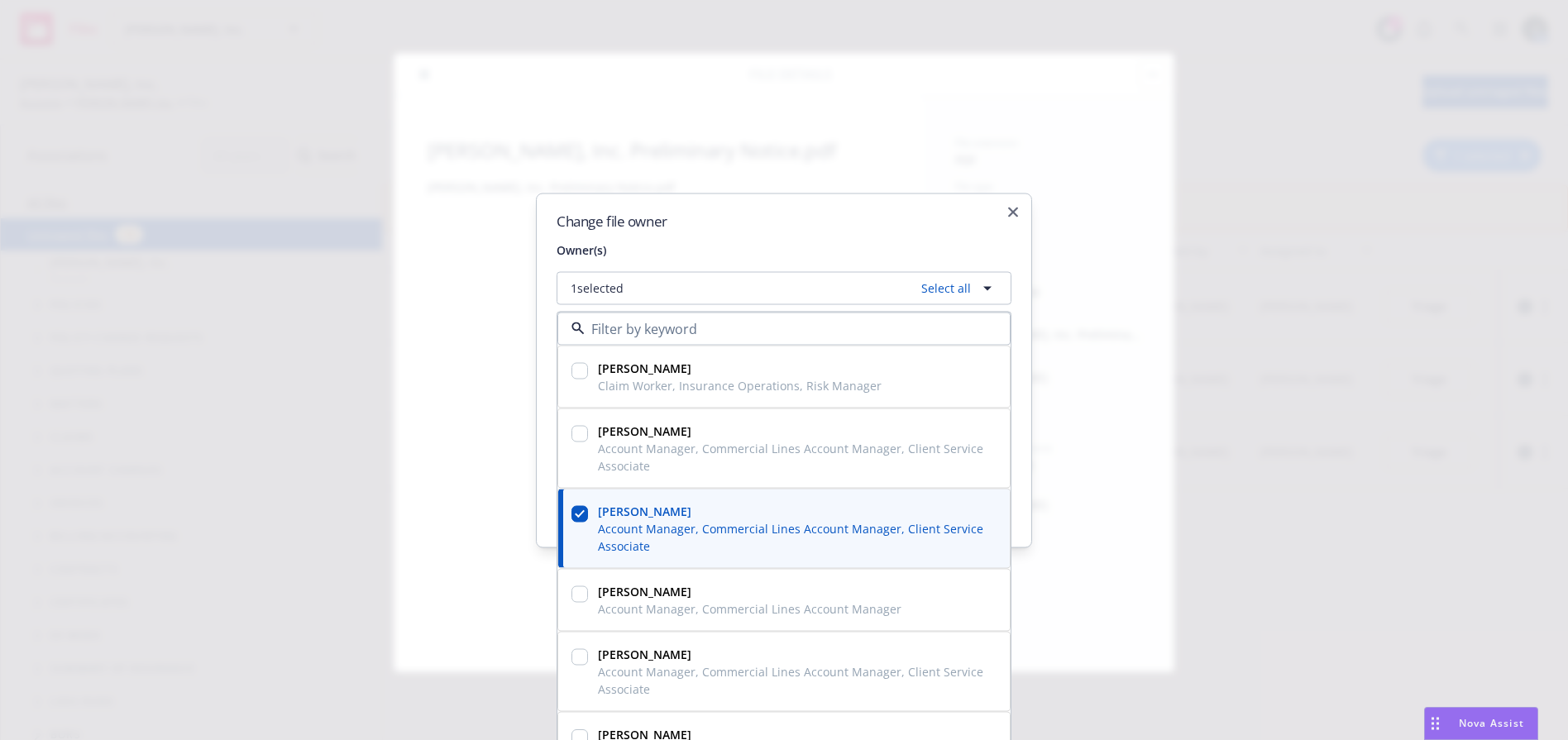
click at [915, 229] on div "Change file owner Owner(s) 1 selected Select all Chelsea Wilfong Claim Worker, …" at bounding box center [784, 370] width 496 height 354
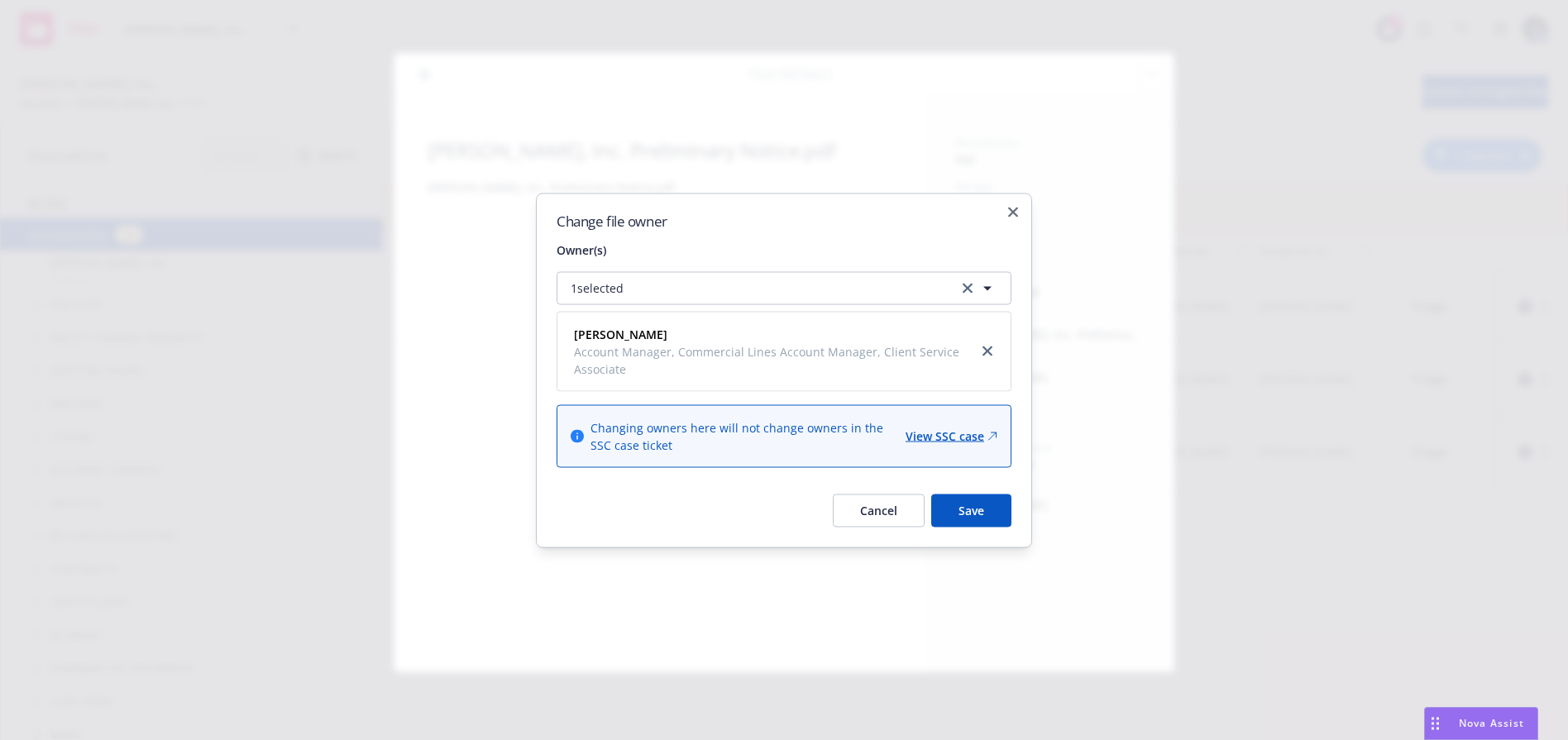
click at [964, 510] on button "Save" at bounding box center [971, 510] width 80 height 33
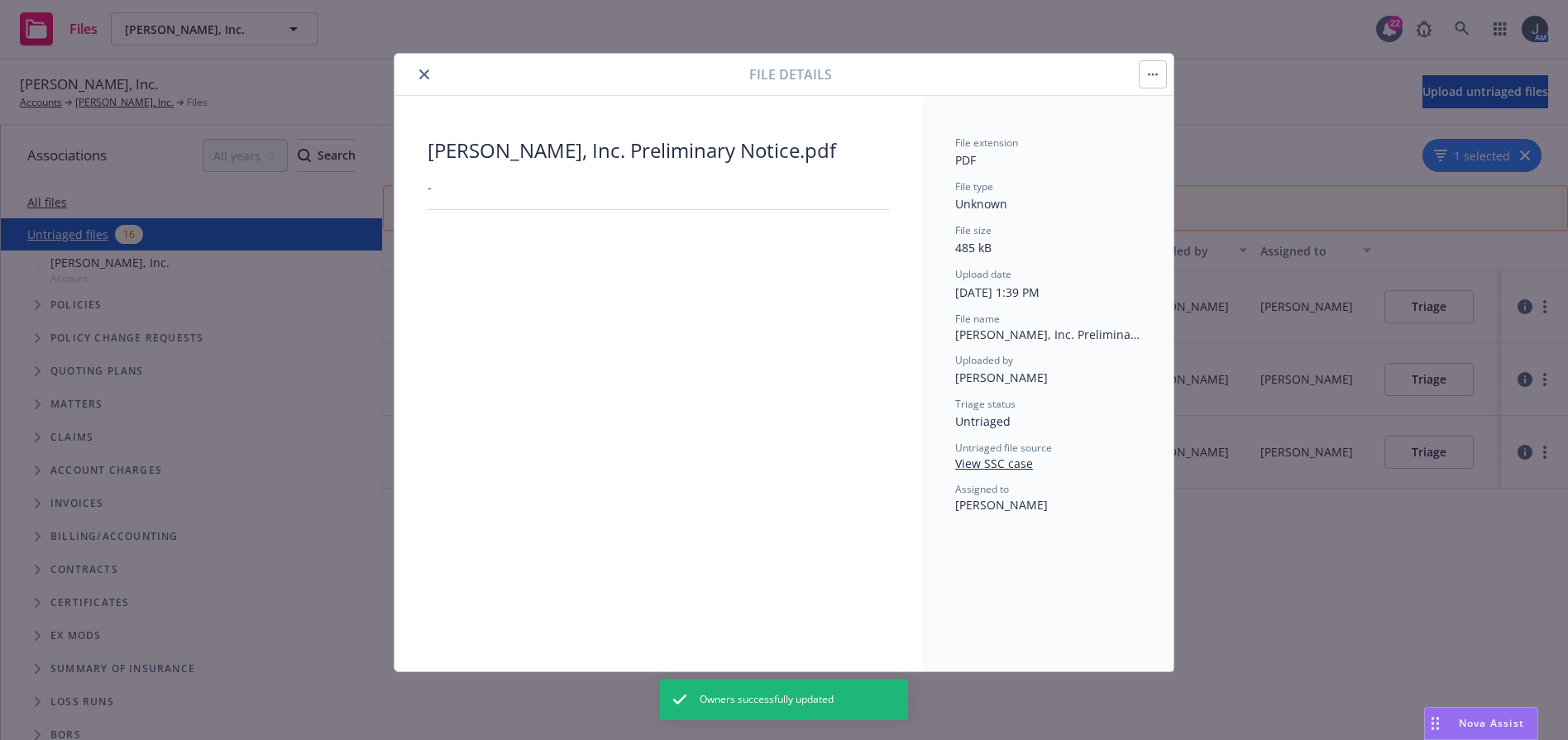
click at [419, 73] on icon "close" at bounding box center [424, 73] width 10 height 10
